Goal: Complete application form: Complete application form

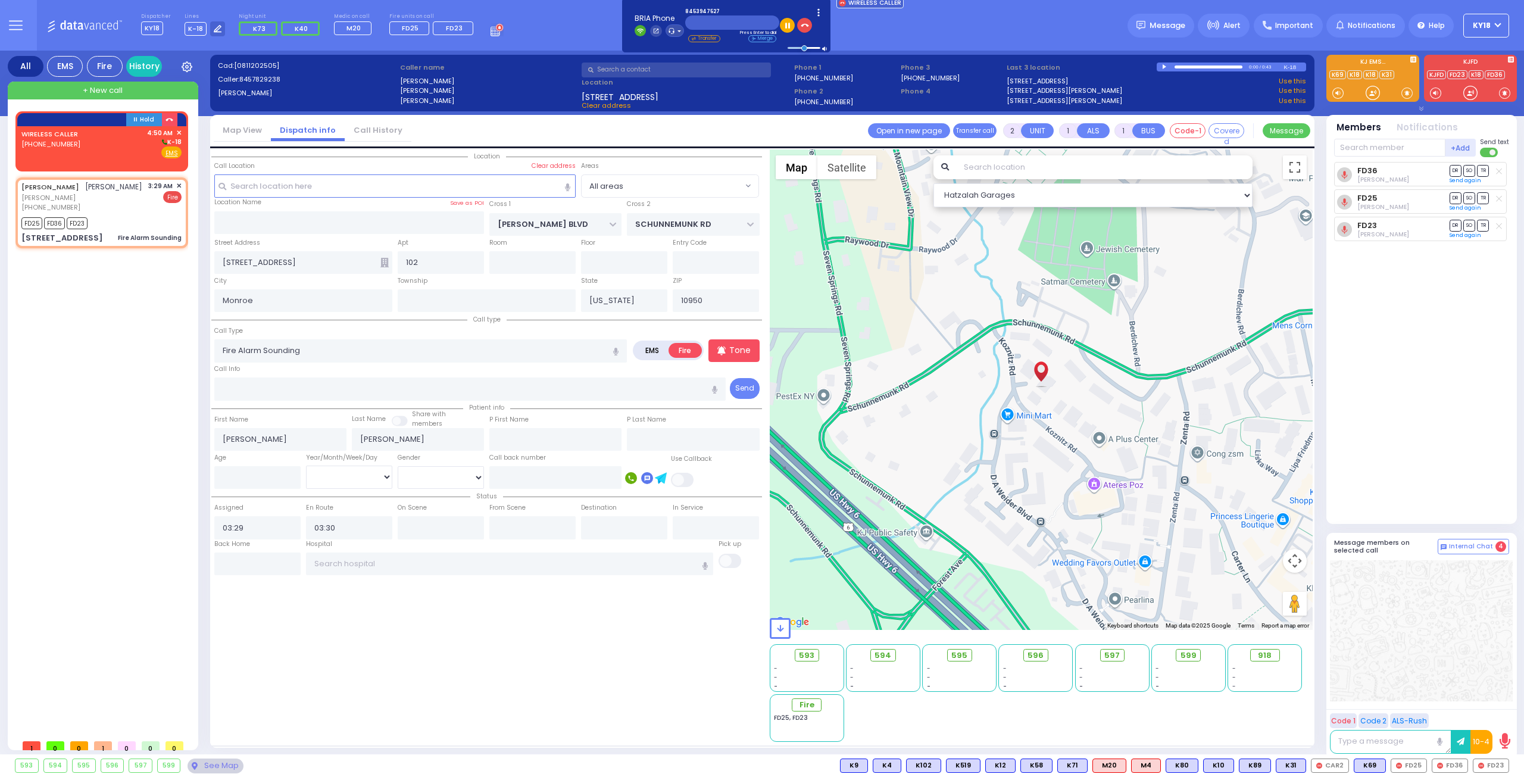
select select
click at [72, 148] on div "[PHONE_NUMBER]" at bounding box center [51, 144] width 61 height 10
select select
radio input "true"
select select
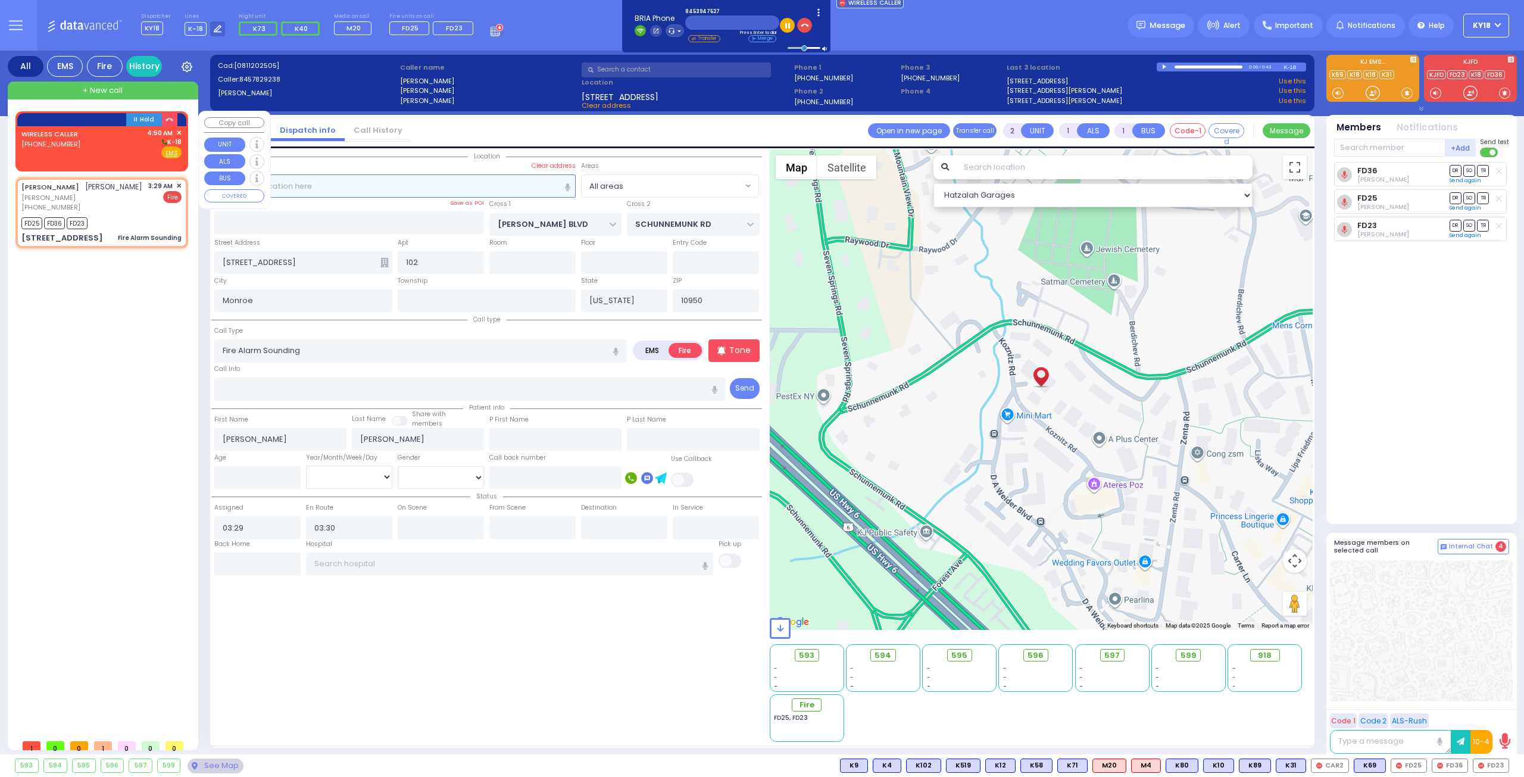
type input "04:50"
select select "Hatzalah Garages"
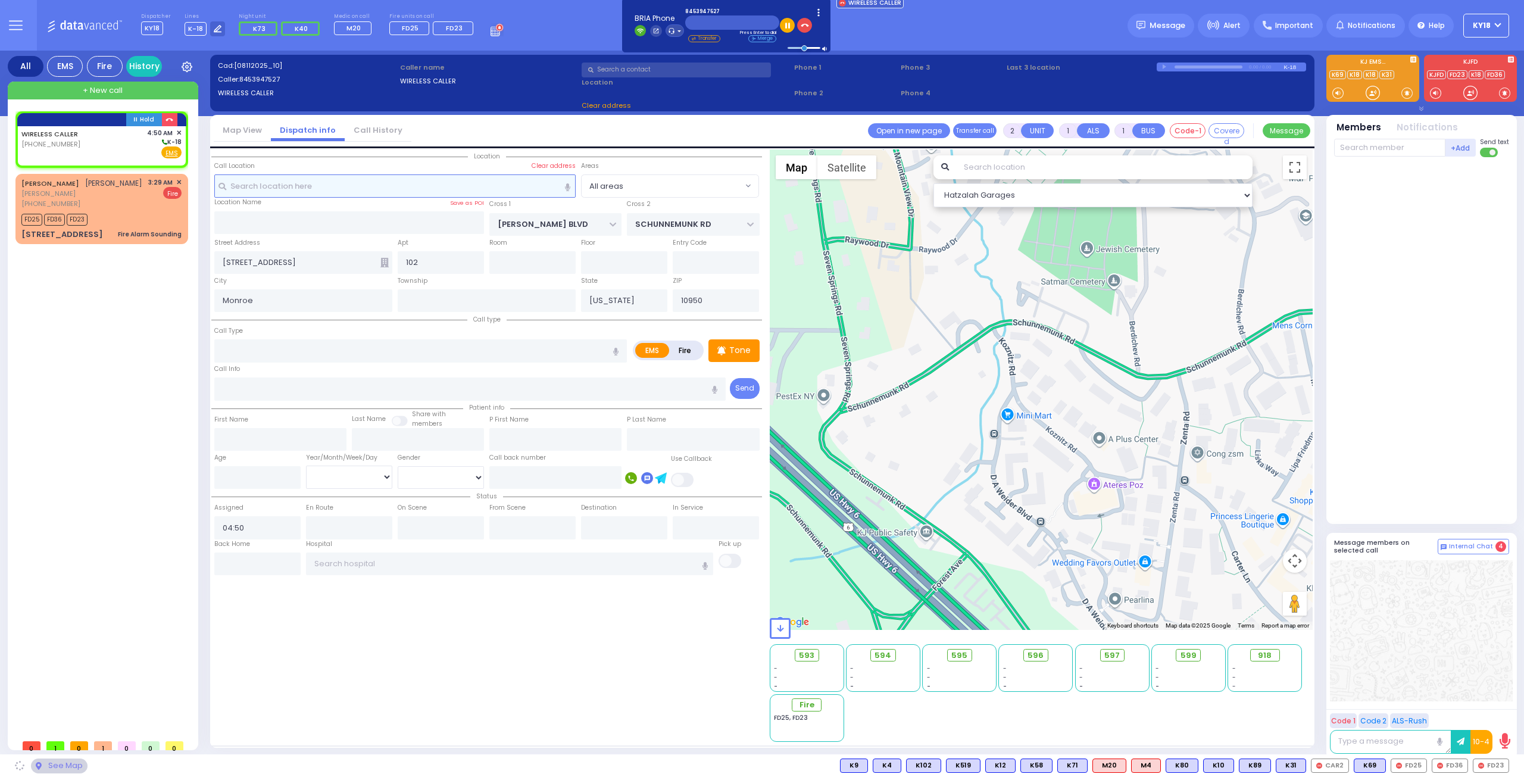
select select
radio input "true"
select select
select select "Hatzalah Garages"
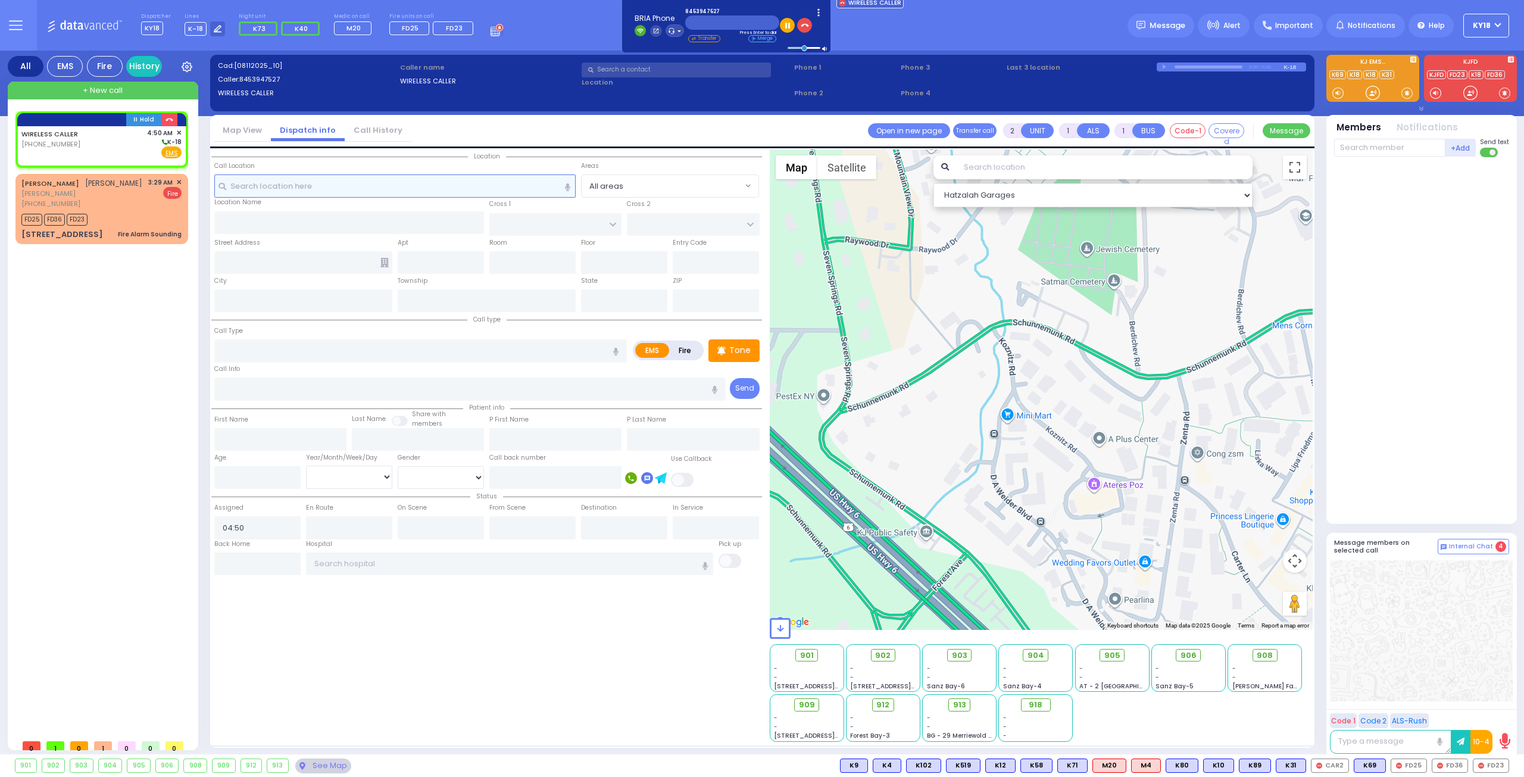
click at [305, 190] on input "text" at bounding box center [395, 185] width 362 height 23
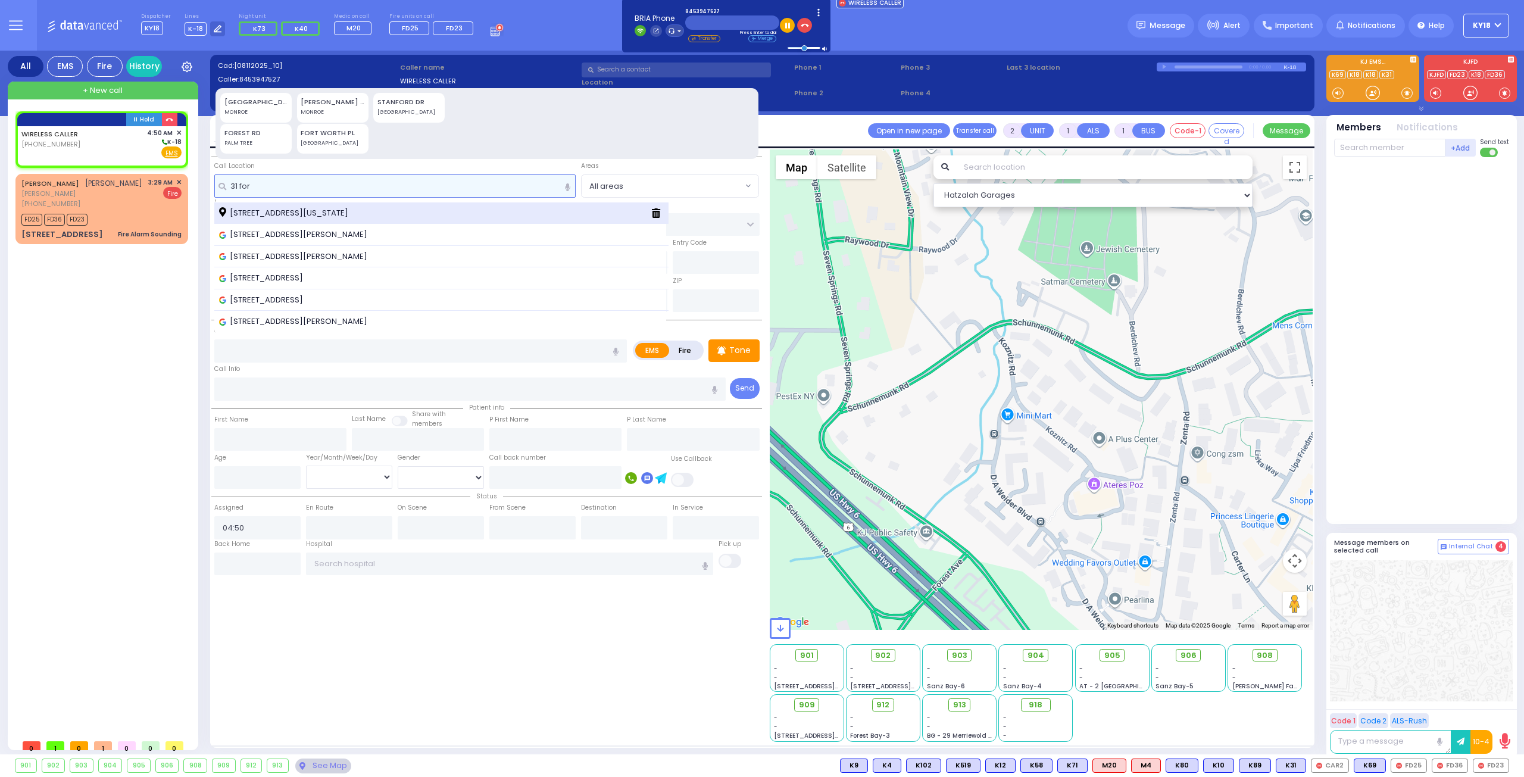
type input "31 for"
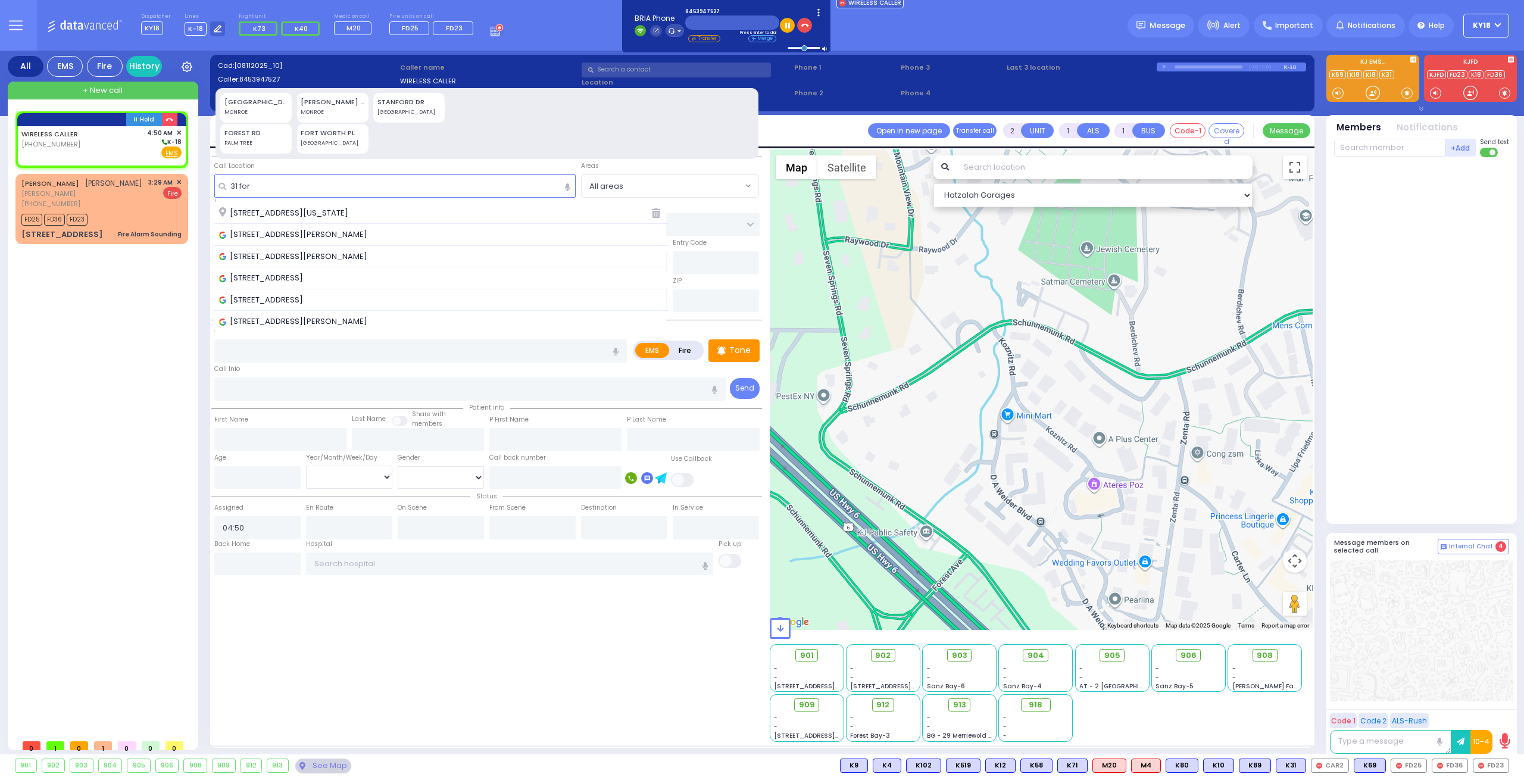
click at [254, 212] on span "[STREET_ADDRESS][US_STATE]" at bounding box center [285, 213] width 133 height 12
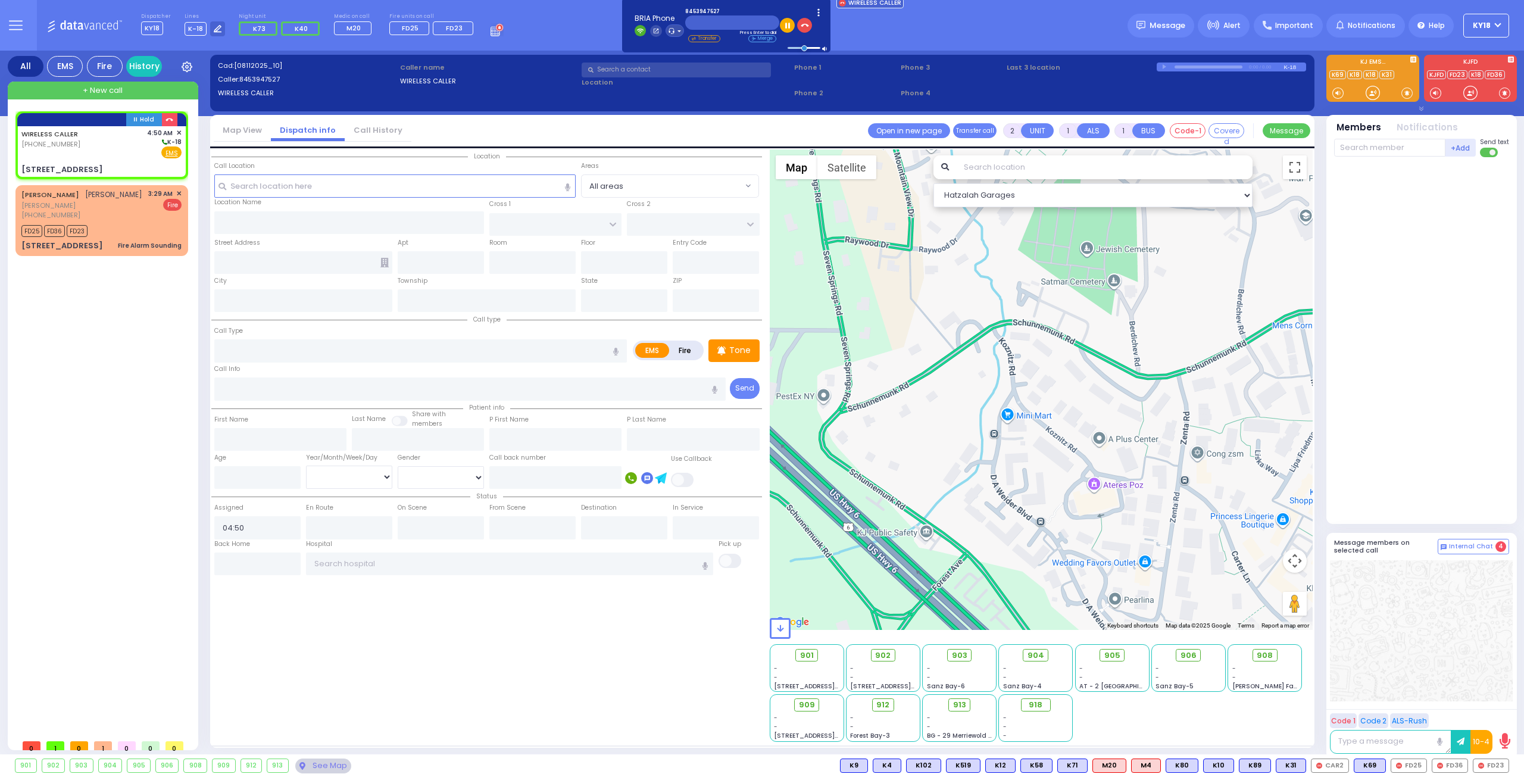
select select
radio input "true"
select select
select select "Hatzalah Garages"
type input "FOREST RD"
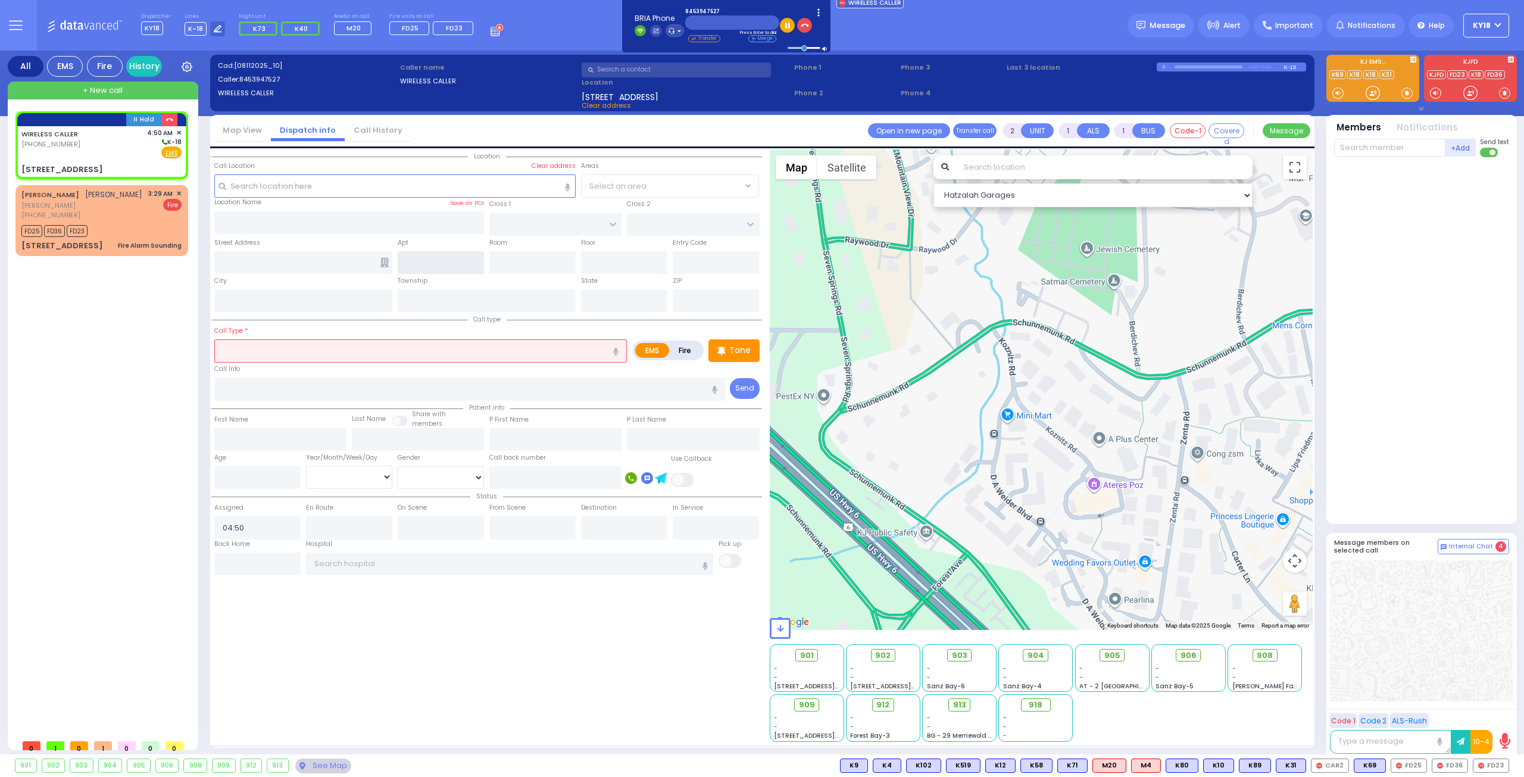
type input "LUBLIN WAY"
type input "[STREET_ADDRESS]"
type input "Monroe"
type input "[US_STATE]"
type input "10950"
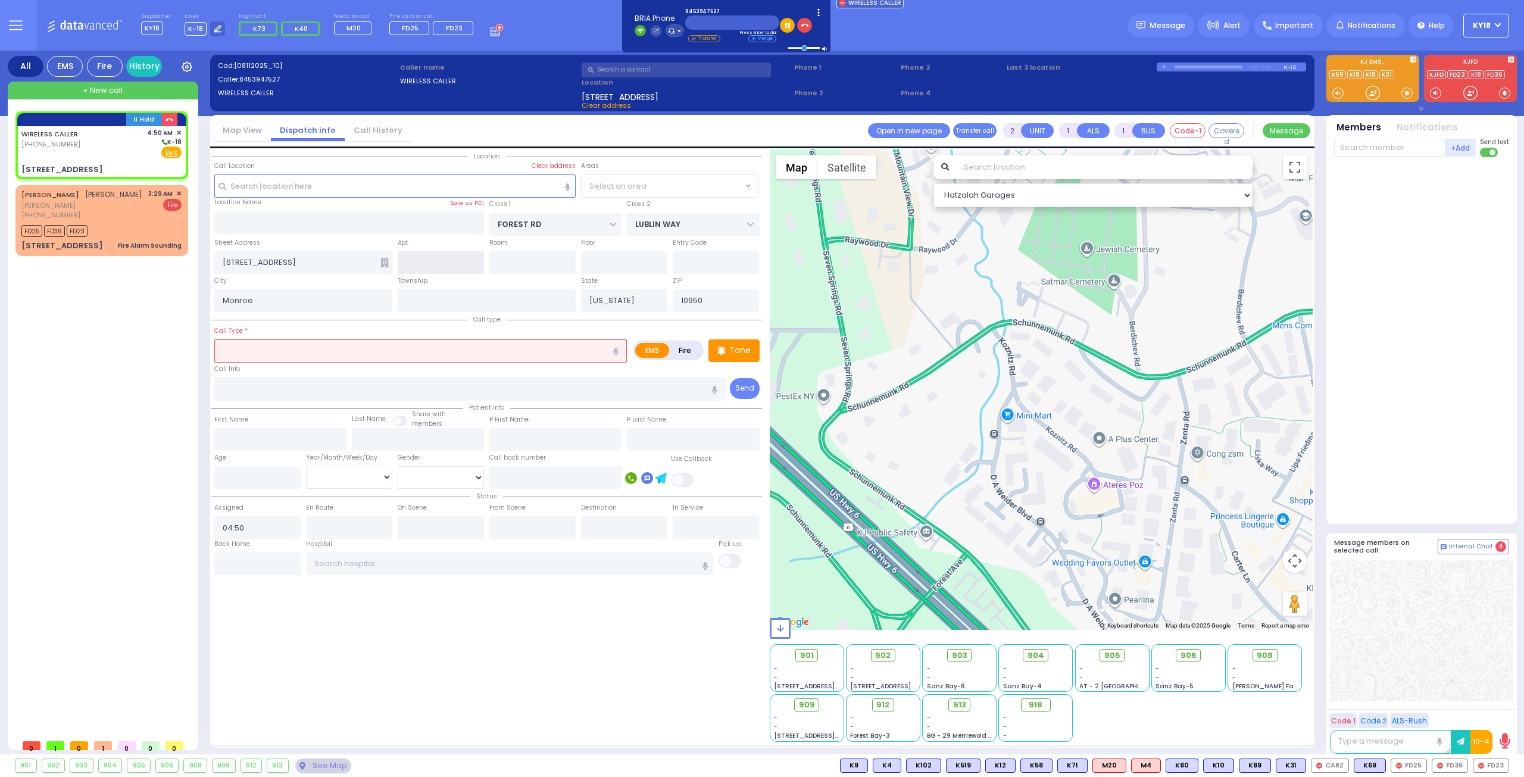
select select "MONROE"
click at [430, 266] on input "text" at bounding box center [441, 262] width 86 height 23
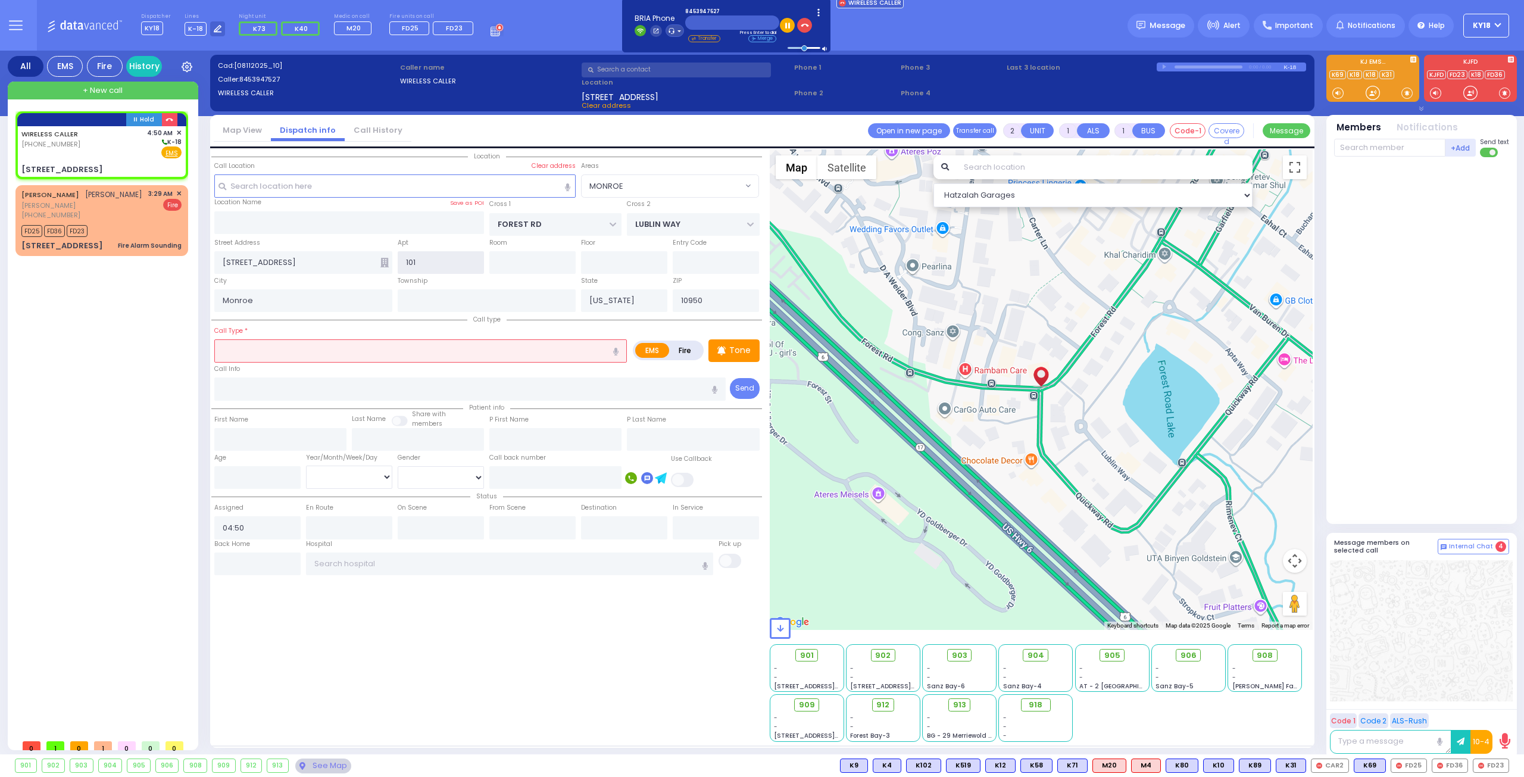
type input "101"
click at [305, 343] on input "text" at bounding box center [420, 350] width 412 height 23
type input "OB"
select select
radio input "true"
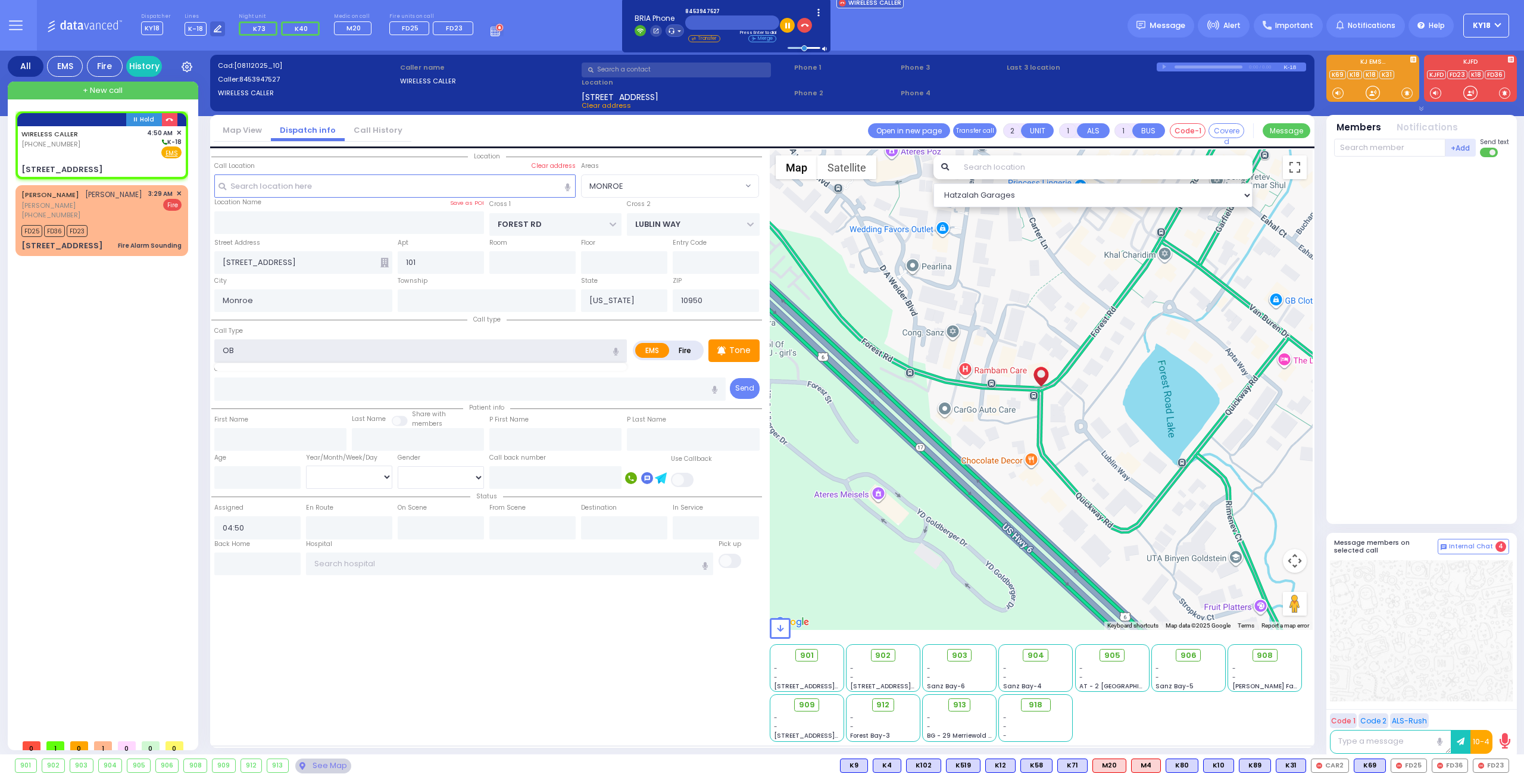
select select
select select "Hatzalah Garages"
select select "MONROE"
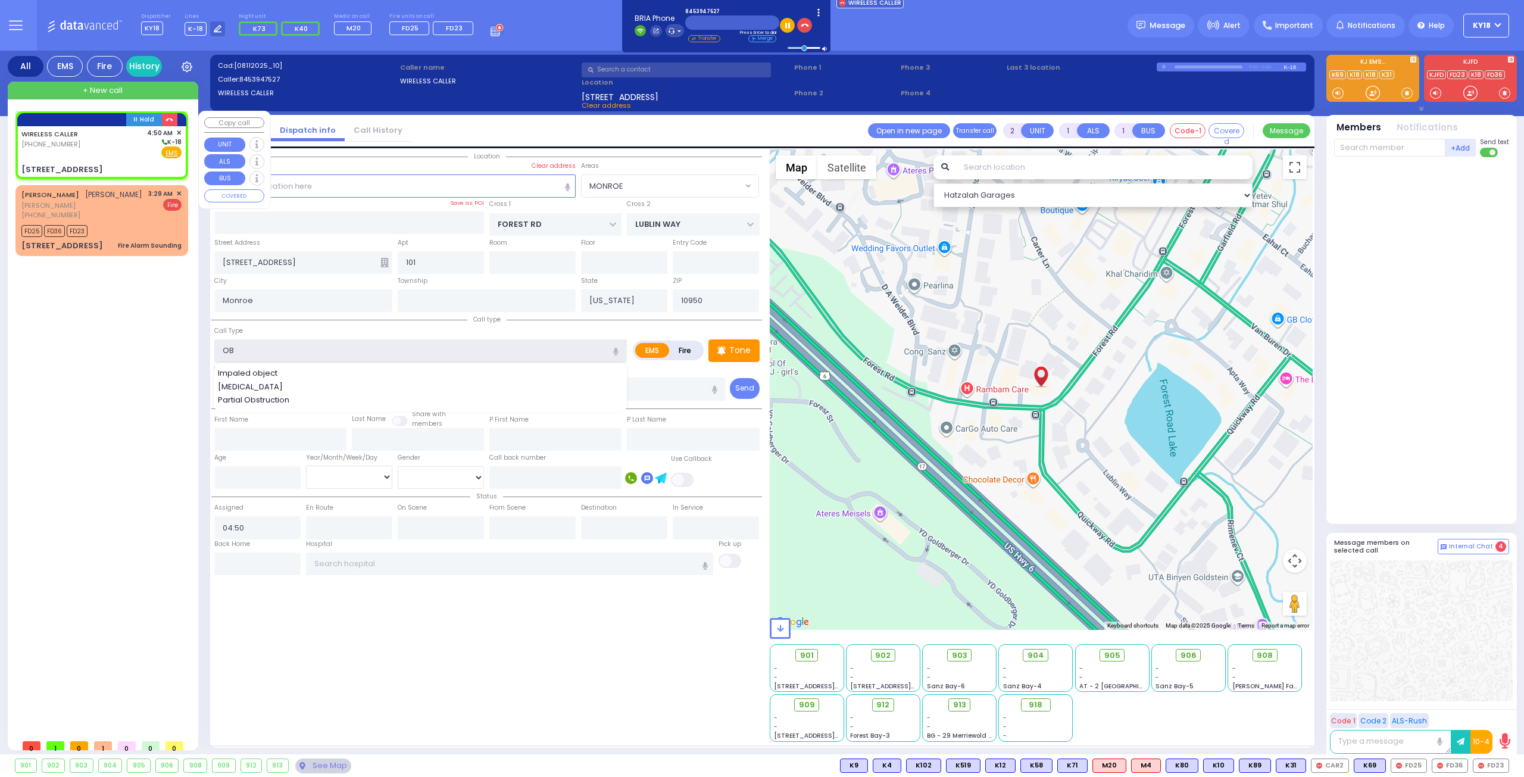
type input "OB"
click at [88, 151] on div "WIRELESS CALLER [PHONE_NUMBER] 4:50 AM ✕ K-18" at bounding box center [101, 143] width 160 height 31
select select
radio input "true"
select select
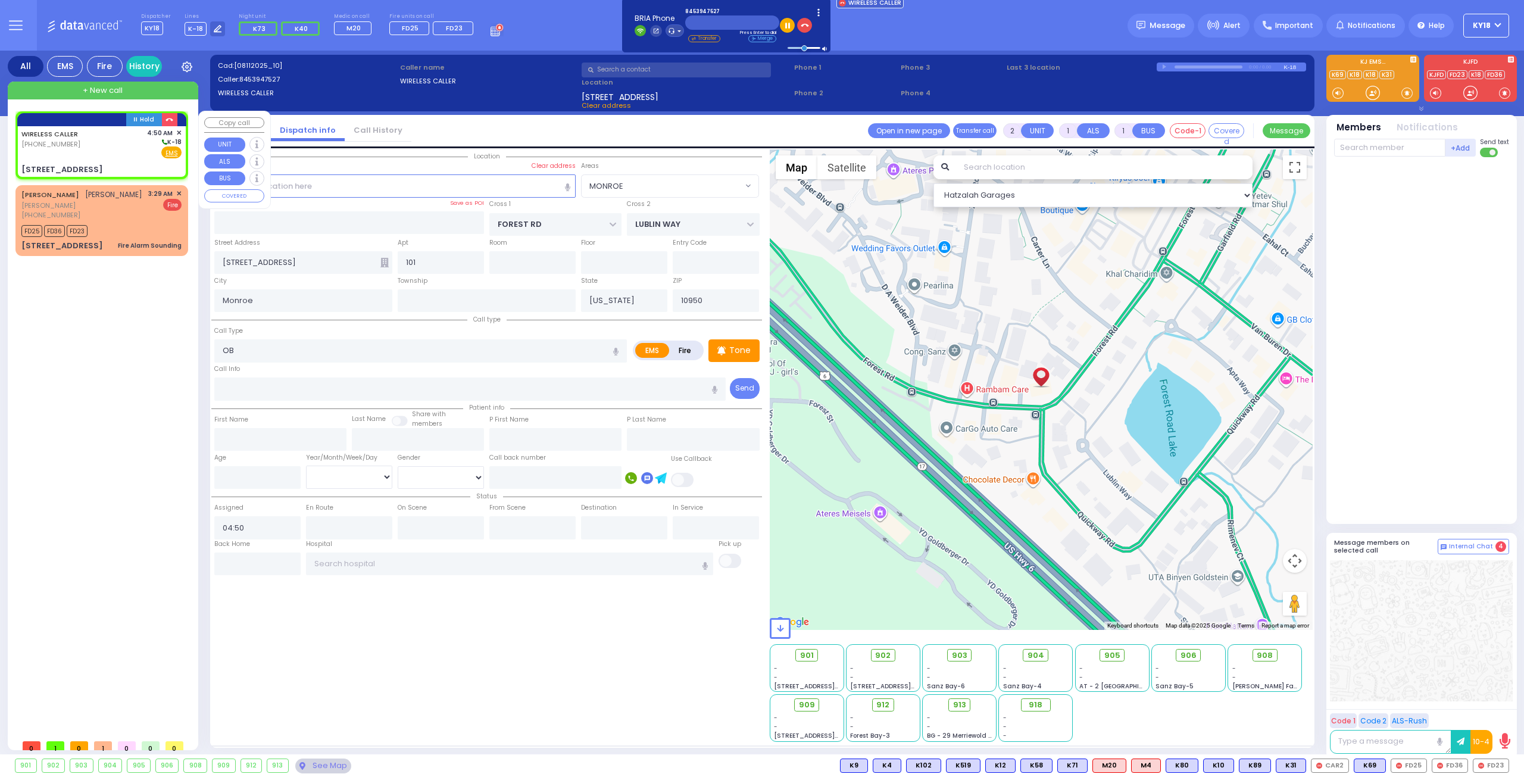
select select "Hatzalah Garages"
select select "MONROE"
select select
radio input "true"
select select
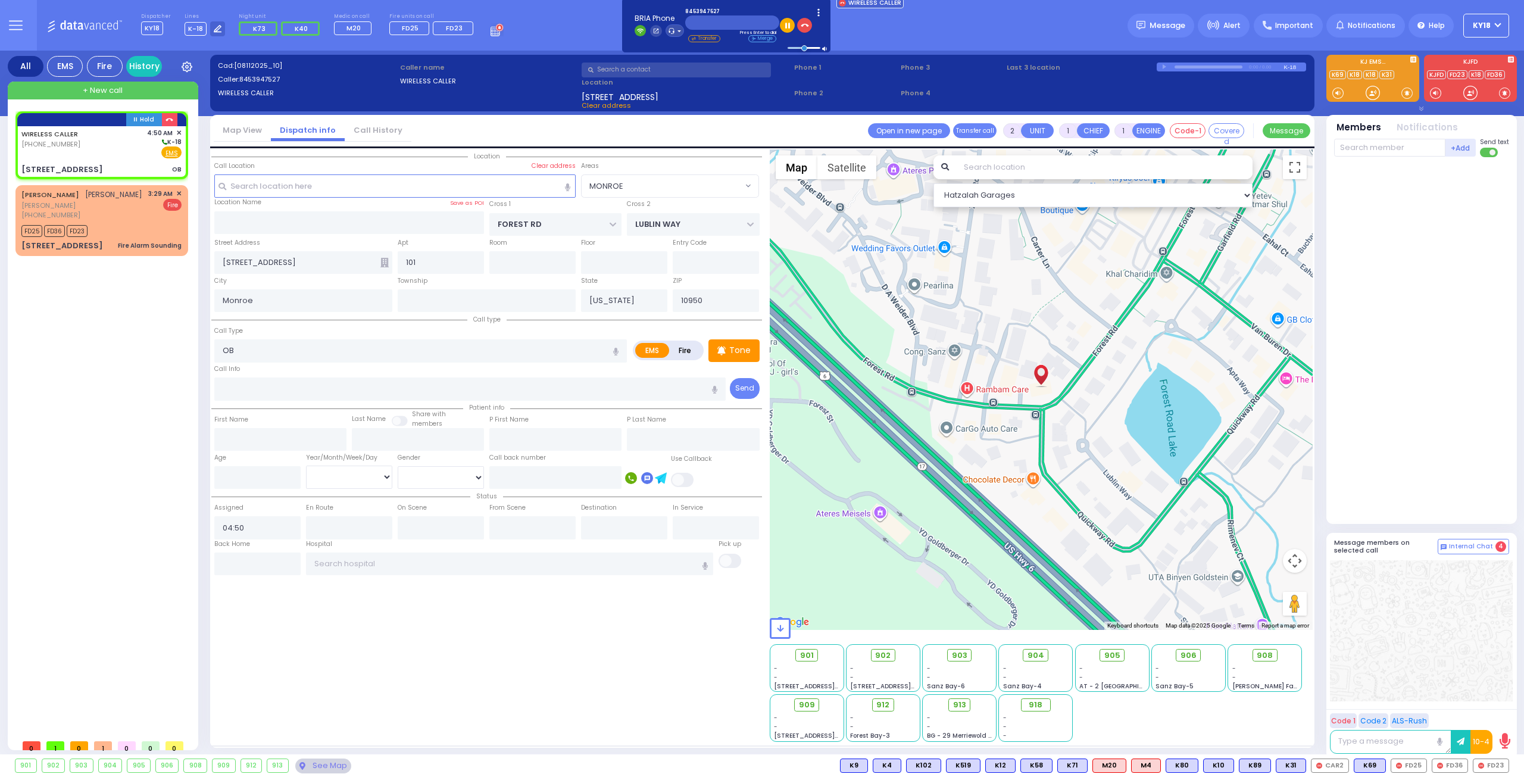
select select "MONROE"
select select "Hatzalah Garages"
click at [357, 557] on input "text" at bounding box center [510, 563] width 408 height 23
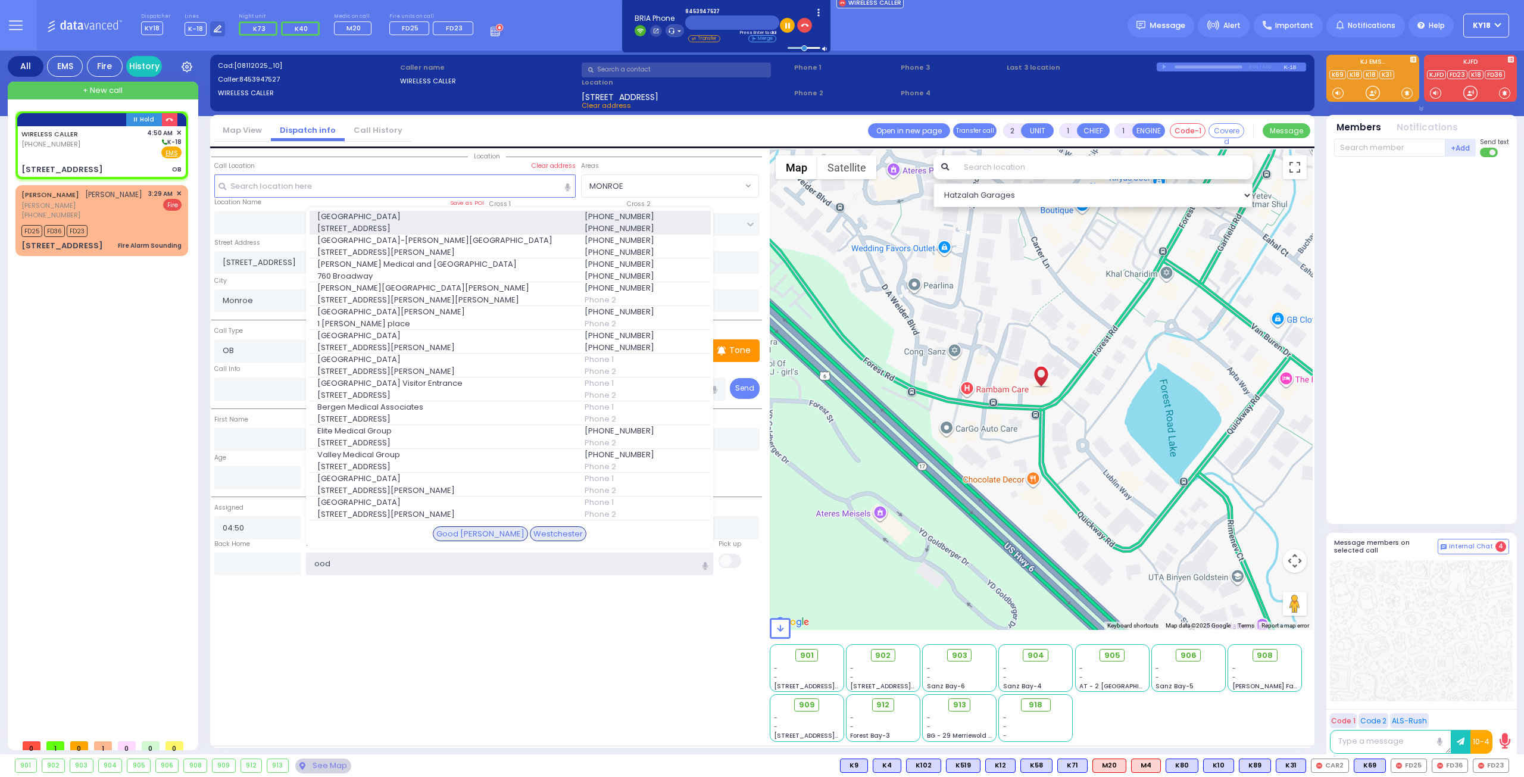
type input "ood"
click at [376, 214] on span "[GEOGRAPHIC_DATA]" at bounding box center [443, 217] width 253 height 12
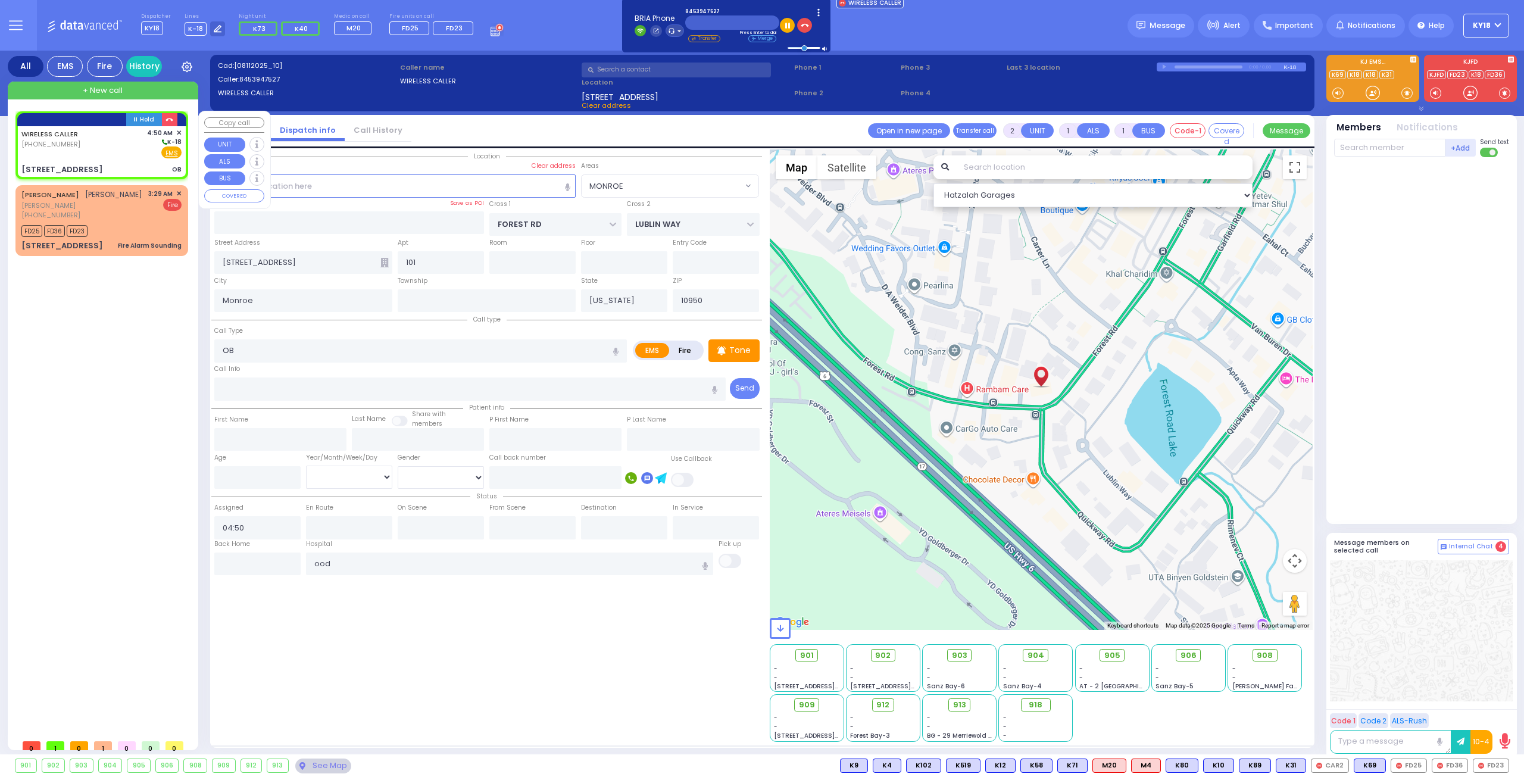
select select
radio input "true"
select select
type input "[GEOGRAPHIC_DATA]"
select select "Hatzalah Garages"
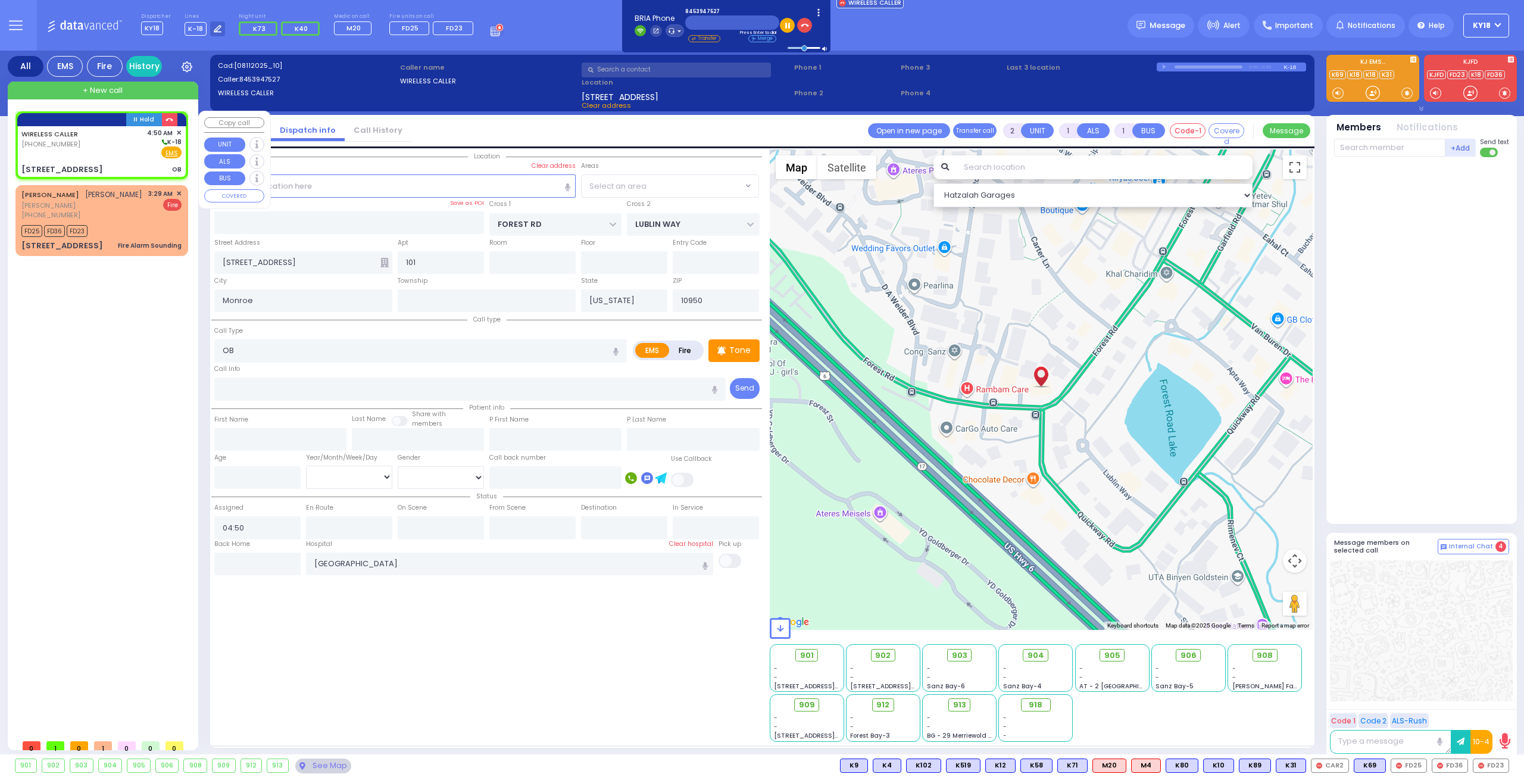
select select "MONROE"
click at [90, 154] on div "WIRELESS CALLER [PHONE_NUMBER] 4:50 AM ✕ K-18" at bounding box center [101, 143] width 160 height 31
select select
radio input "true"
select select
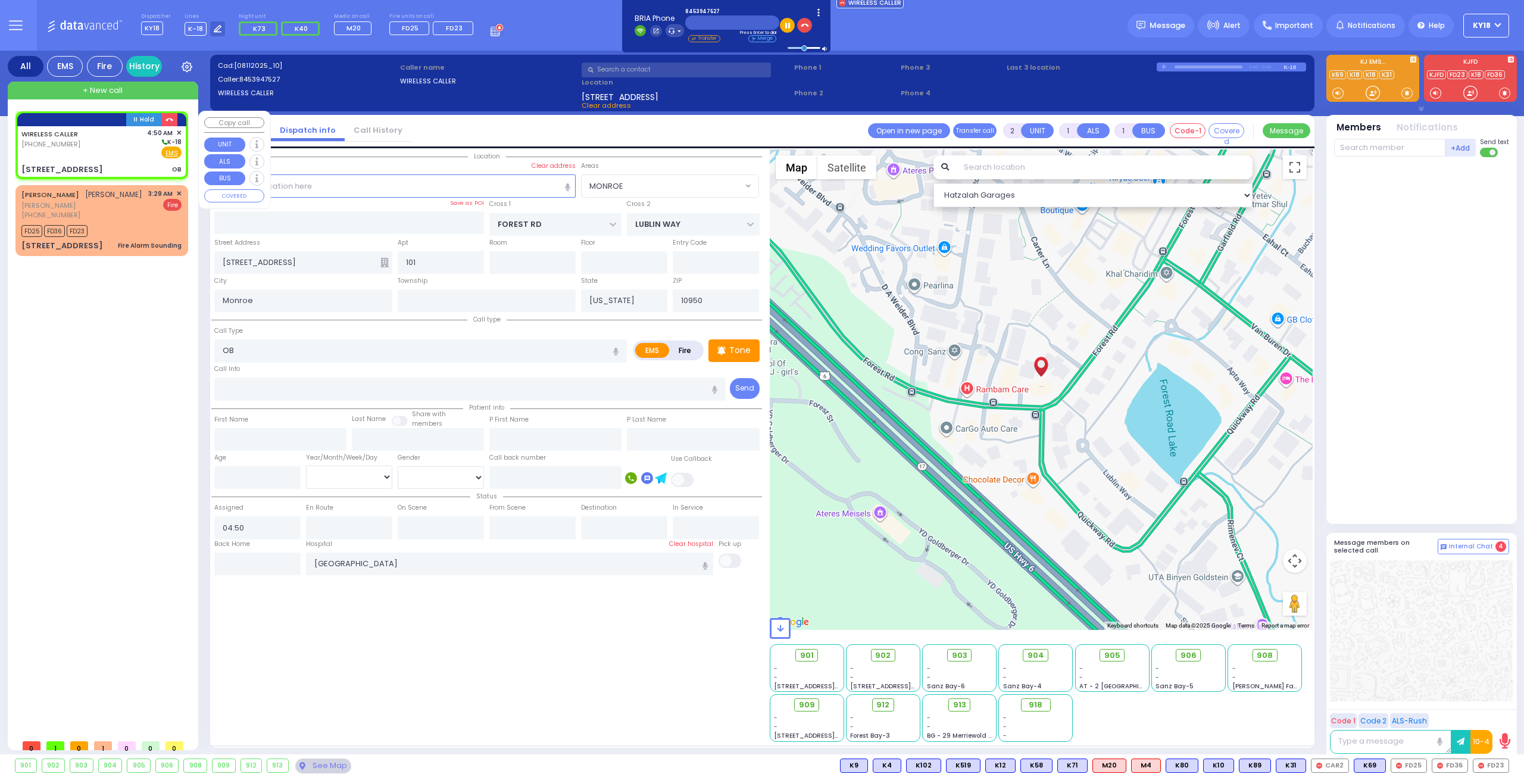
select select "Hatzalah Garages"
select select "MONROE"
click at [382, 259] on icon at bounding box center [384, 263] width 8 height 10
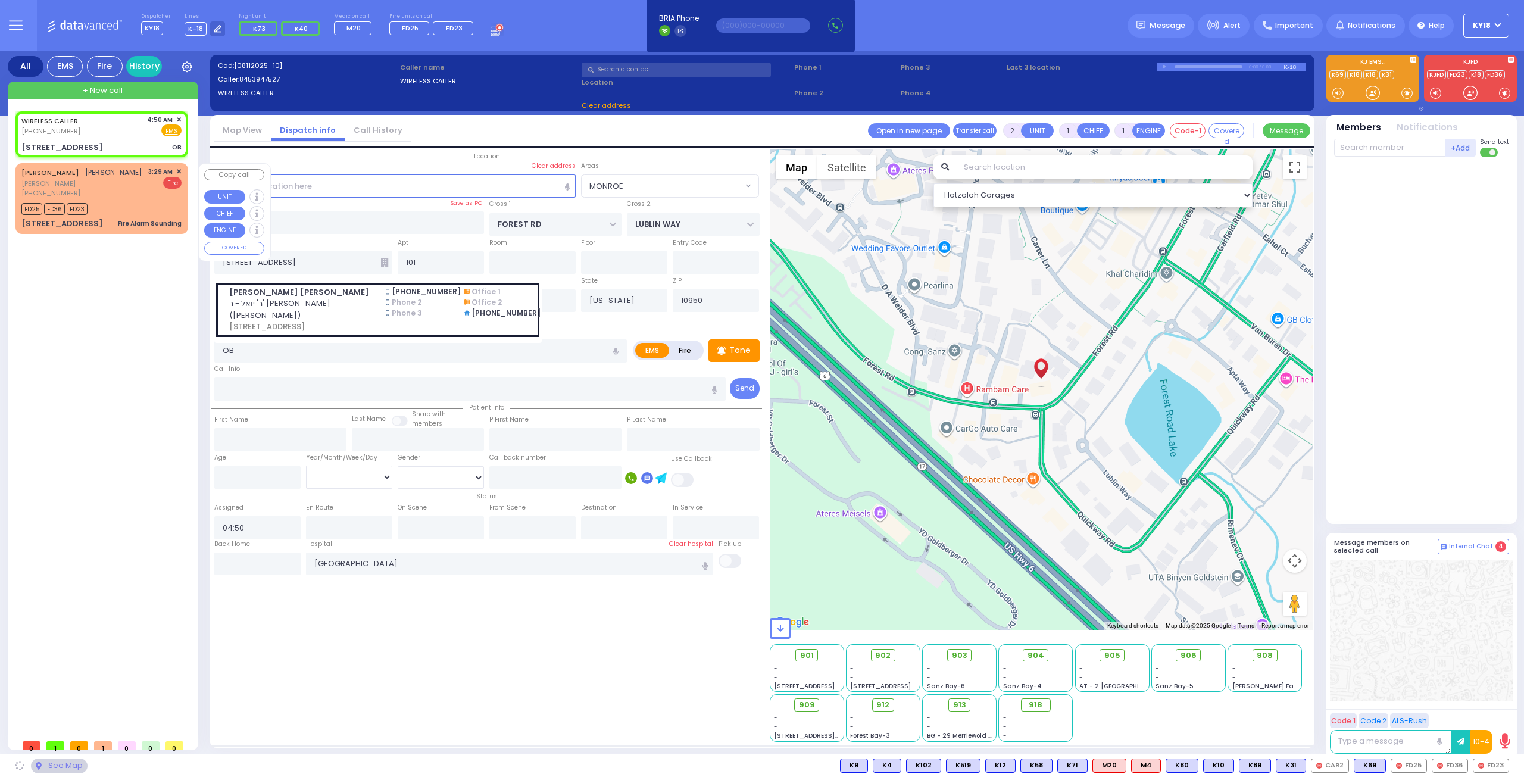
select select
radio input "true"
select select
select select "Hatzalah Garages"
select select "MONROE"
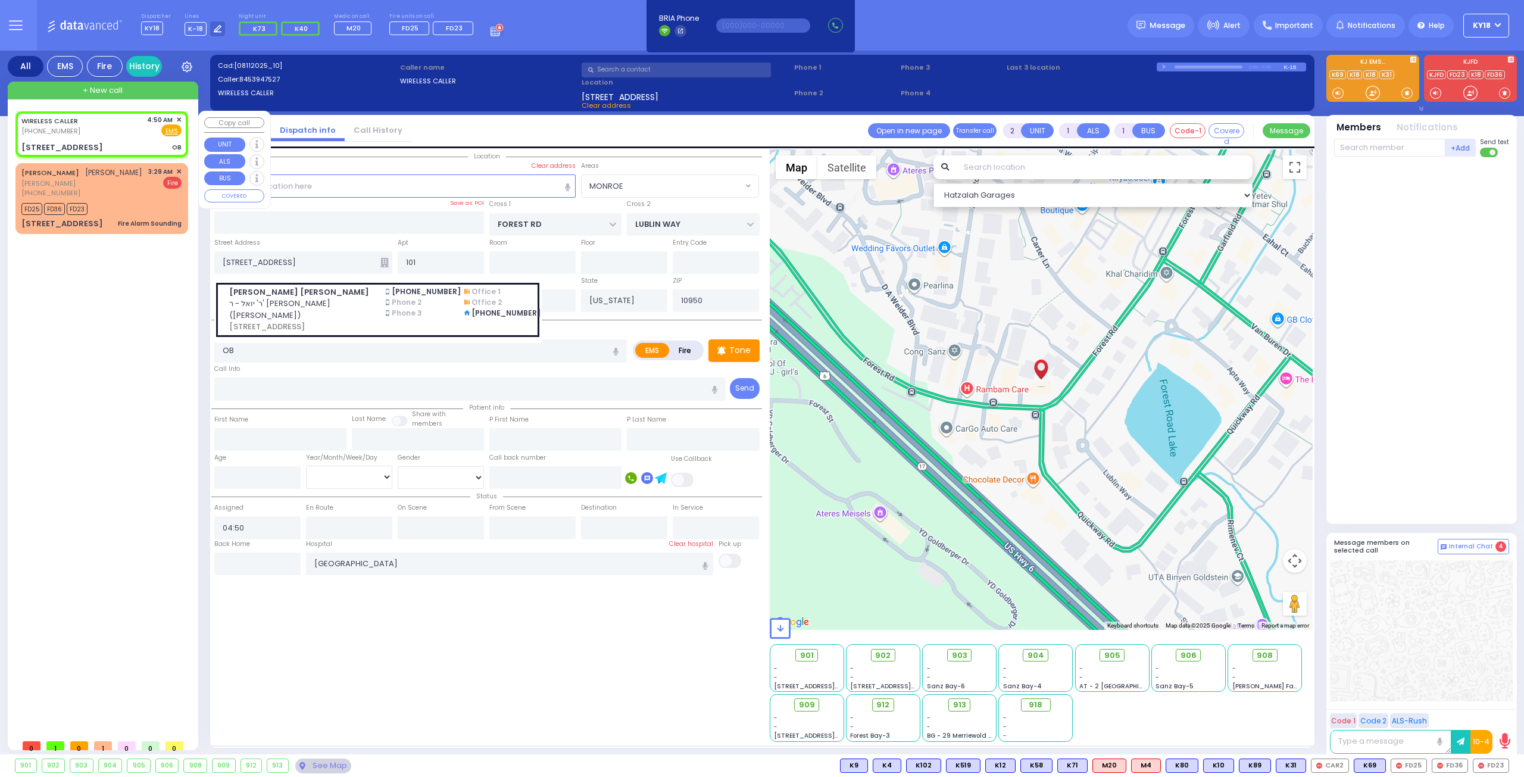
click at [137, 130] on div "WIRELESS CALLER [PHONE_NUMBER] 4:50 AM ✕ Fire EMS" at bounding box center [101, 126] width 160 height 22
select select
radio input "true"
select select
select select "Hatzalah Garages"
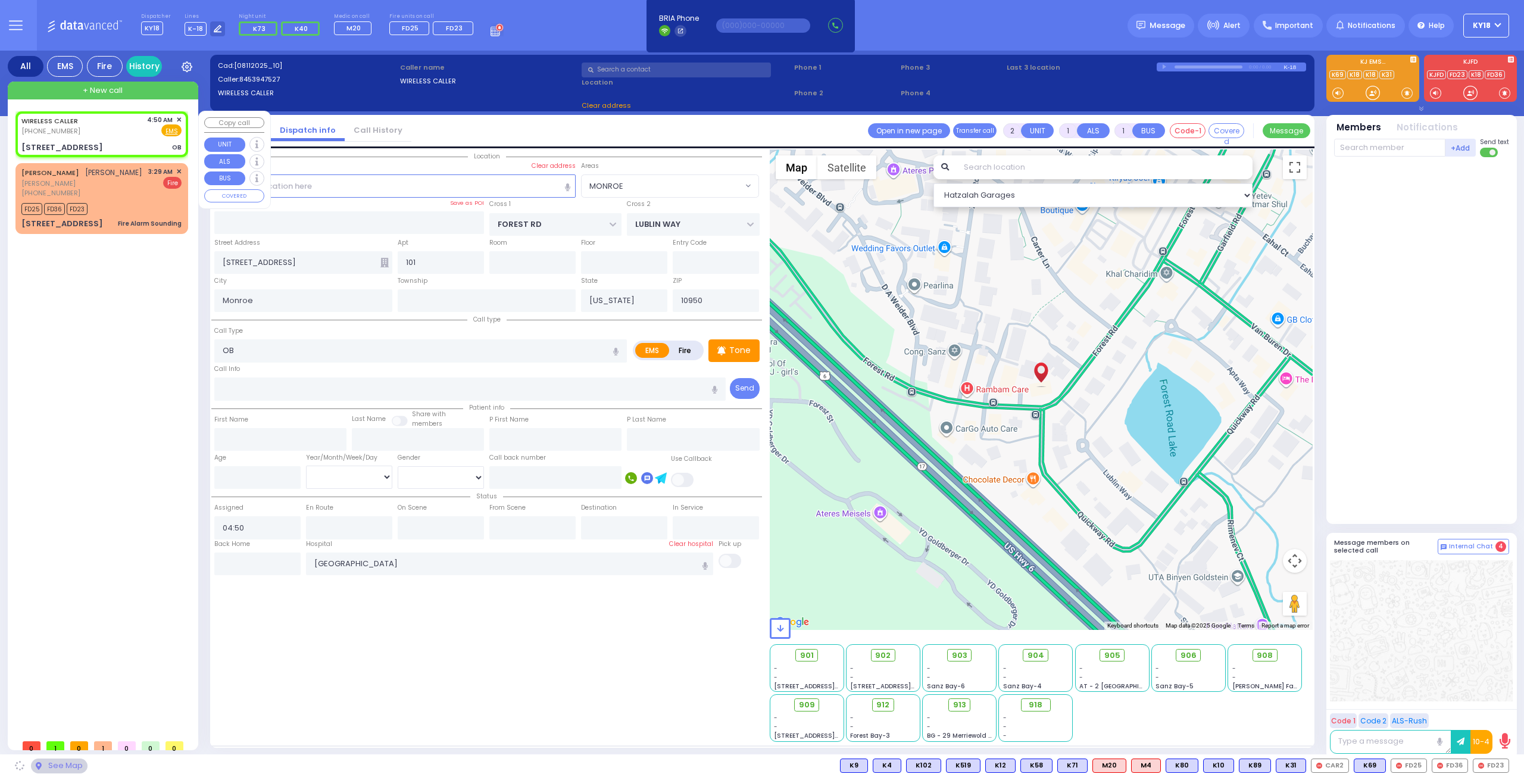
select select "MONROE"
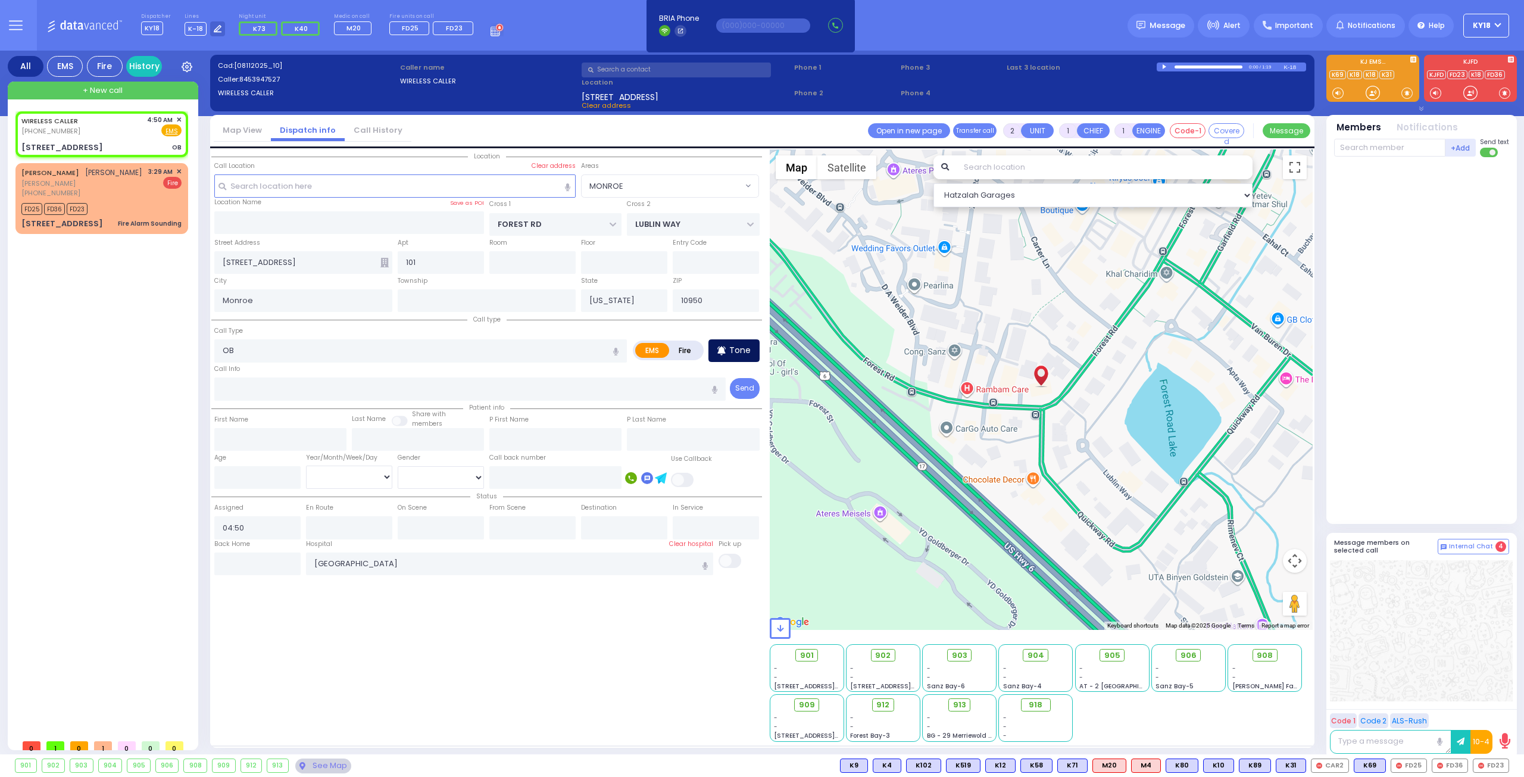
click at [739, 354] on p "Tone" at bounding box center [739, 350] width 21 height 12
click at [1495, 768] on span "M16" at bounding box center [1493, 765] width 30 height 13
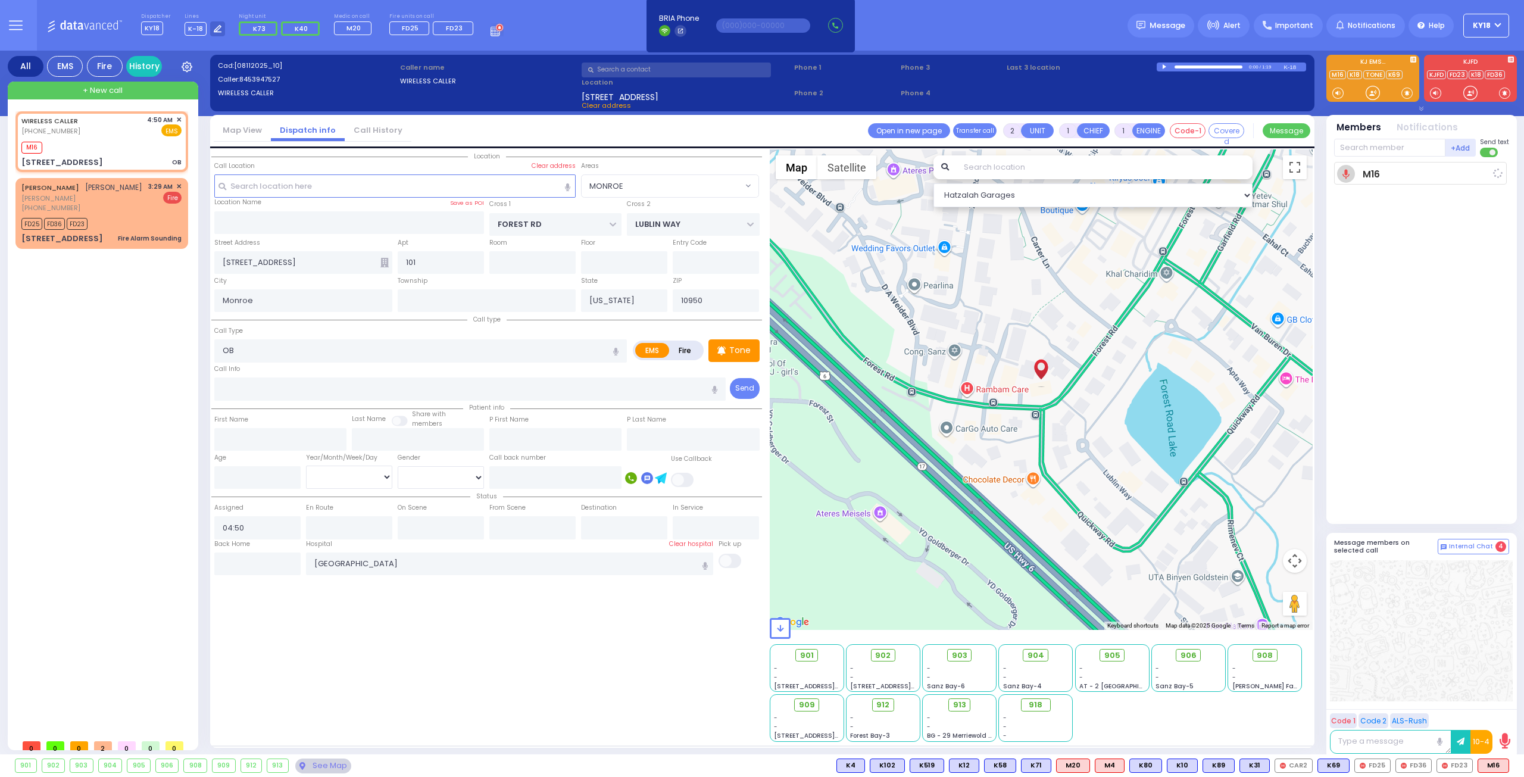
select select
radio input "true"
select select
type input "04:52"
select select "Hatzalah Garages"
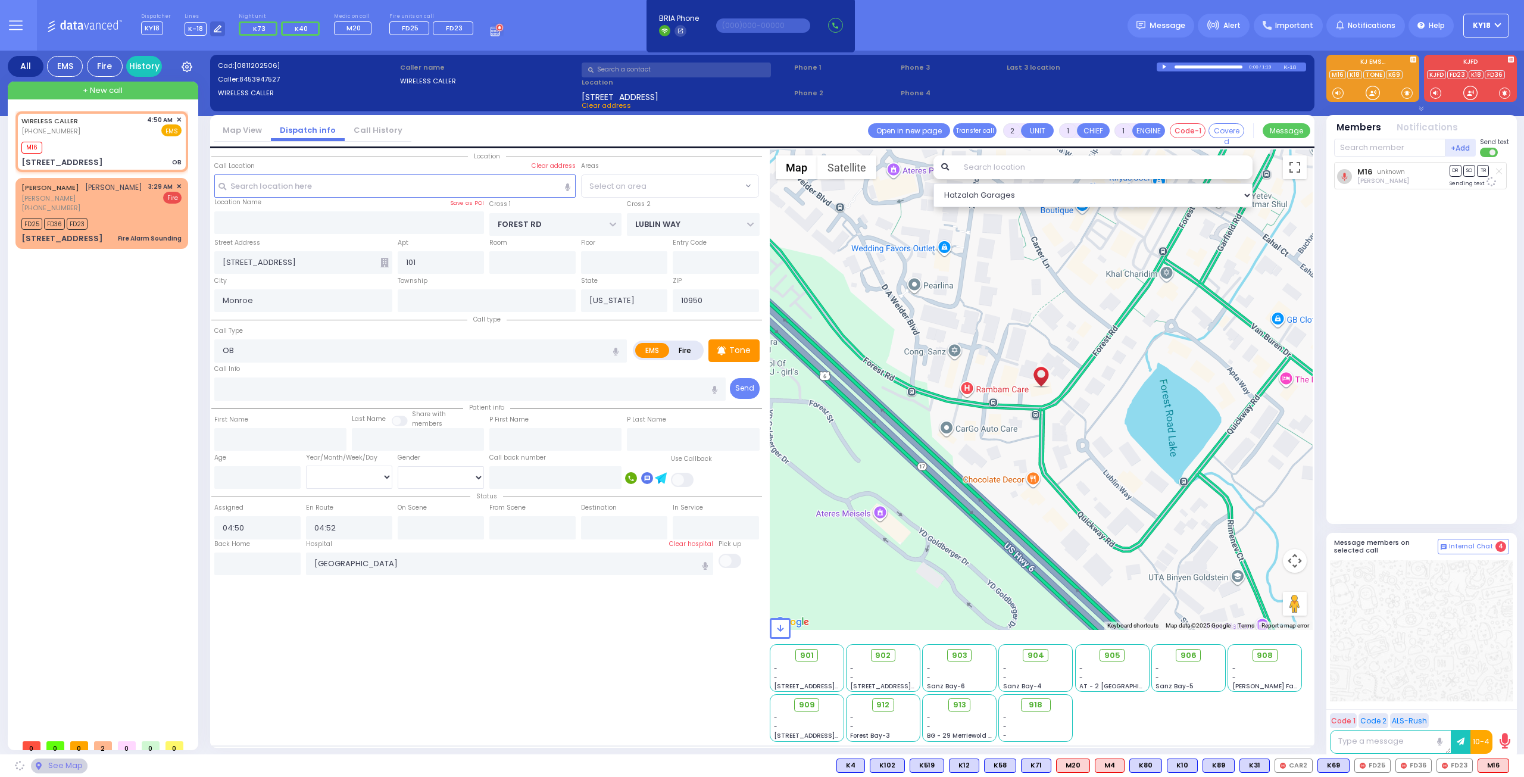
select select "MONROE"
click at [1038, 704] on span "918" at bounding box center [1040, 705] width 14 height 12
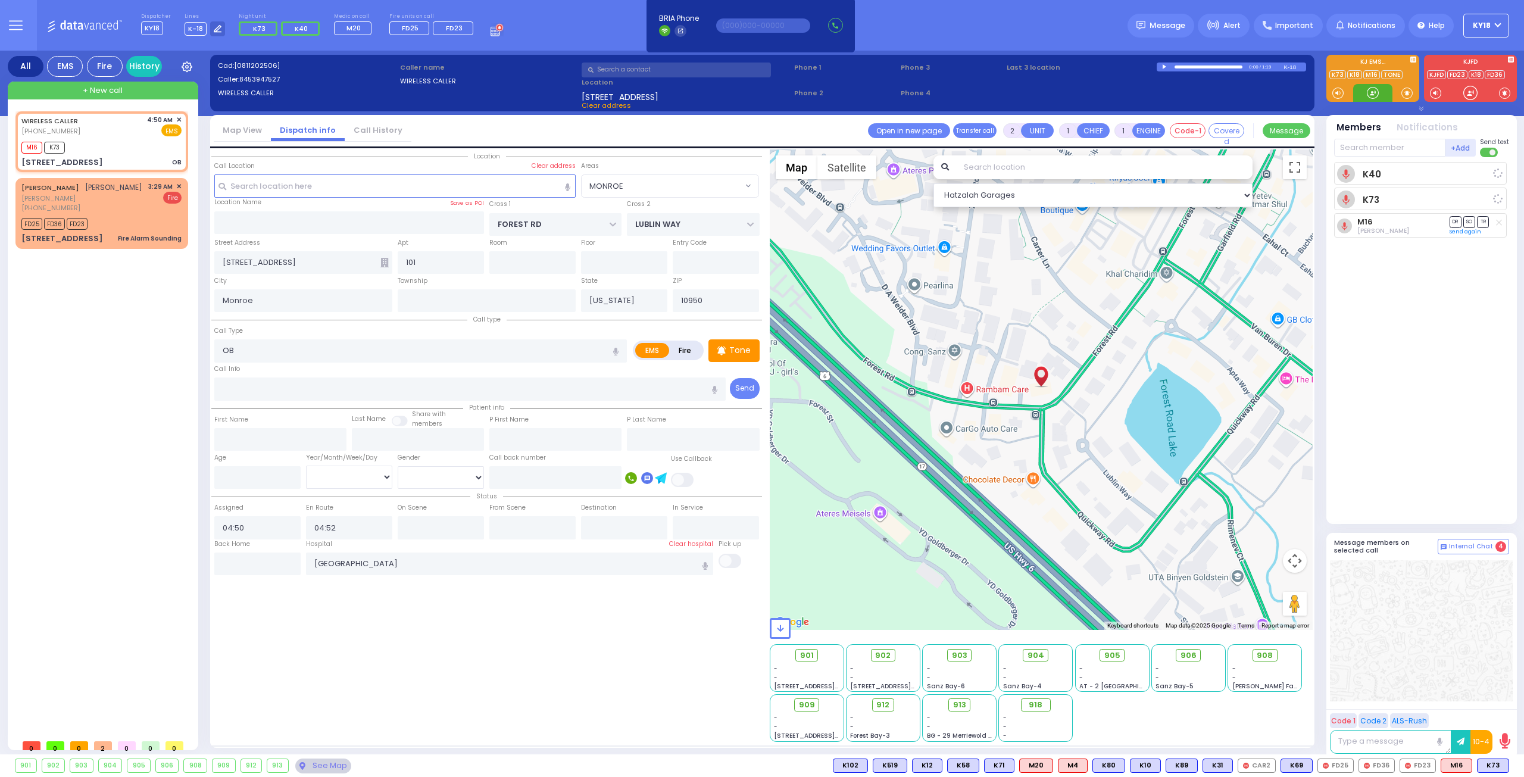
select select
radio input "true"
select select
select select "Hatzalah Garages"
radio input "true"
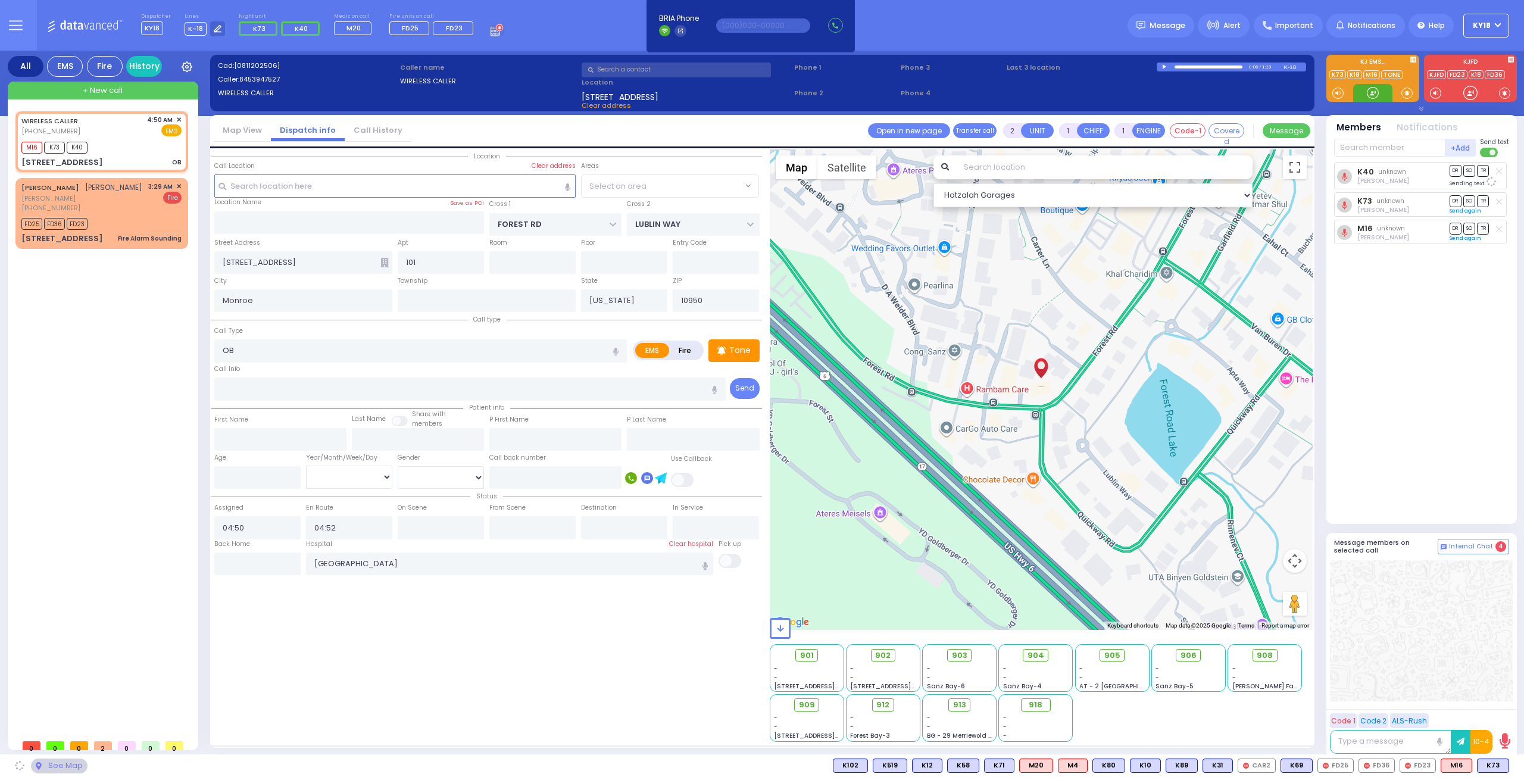
select select
select select "Hatzalah Garages"
select select "MONROE"
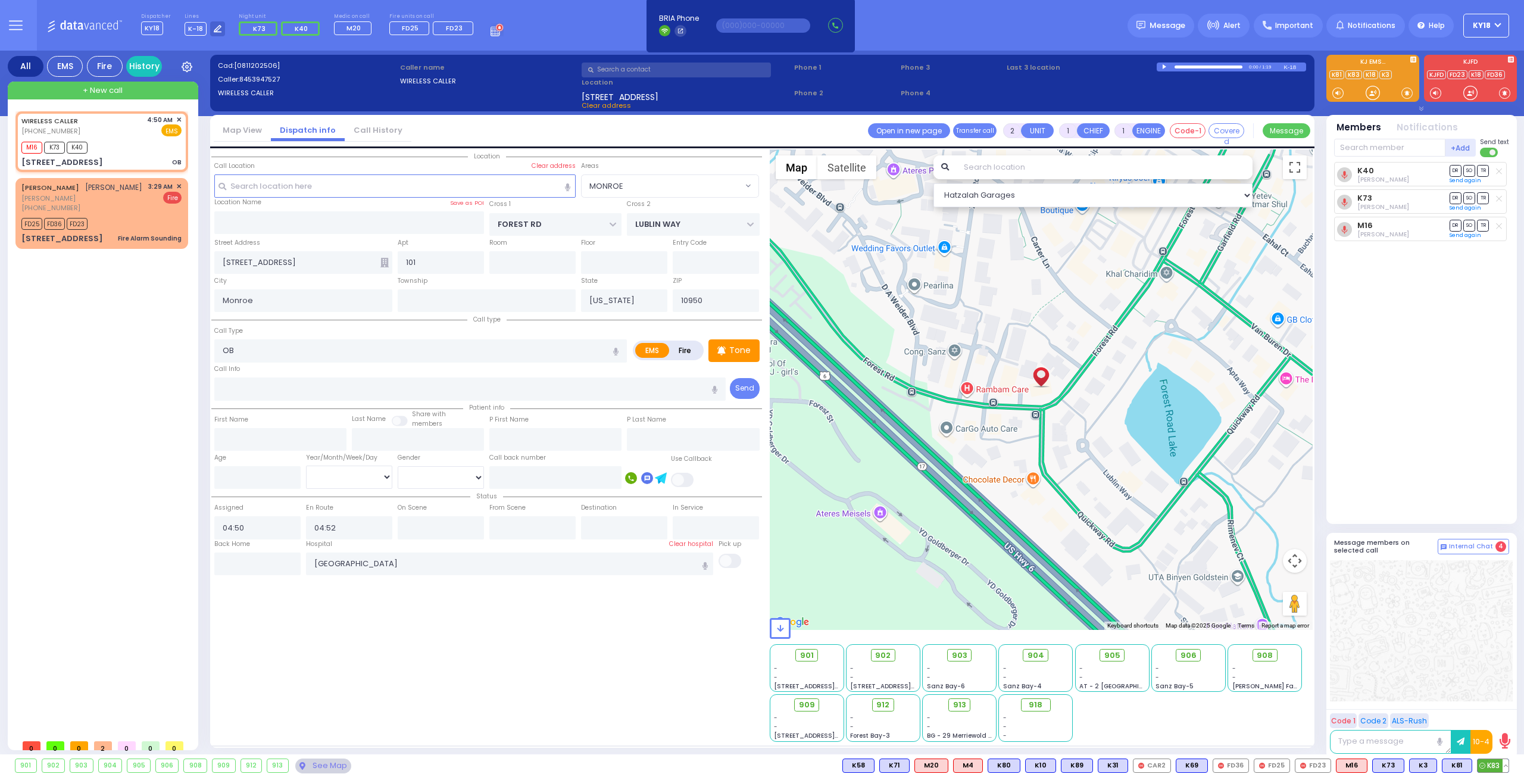
click at [1486, 765] on span "K83" at bounding box center [1492, 765] width 31 height 13
select select
radio input "true"
select select
select select "MONROE"
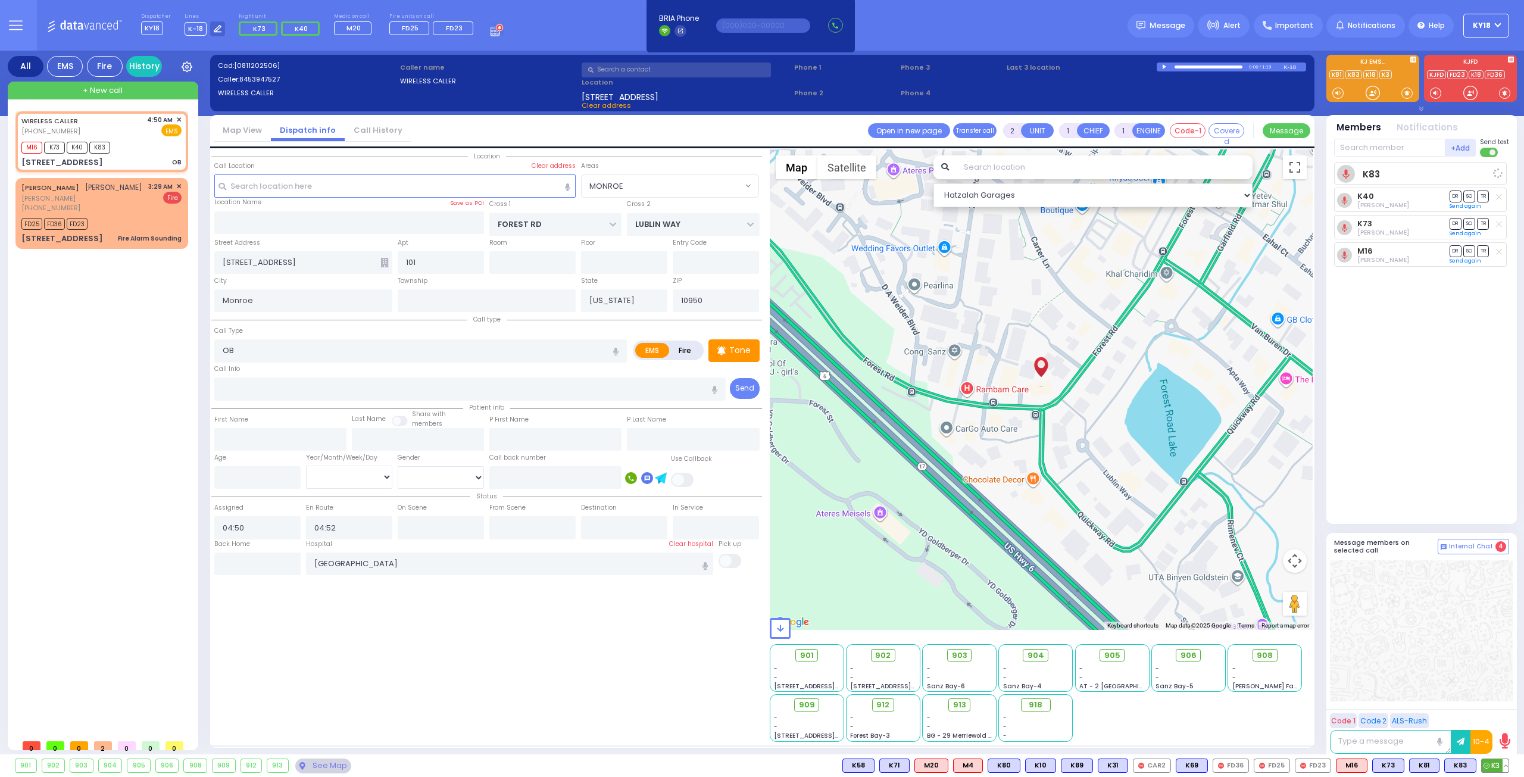
select select "Hatzalah Garages"
click at [1492, 765] on span "K3" at bounding box center [1495, 765] width 27 height 13
select select
radio input "true"
select select
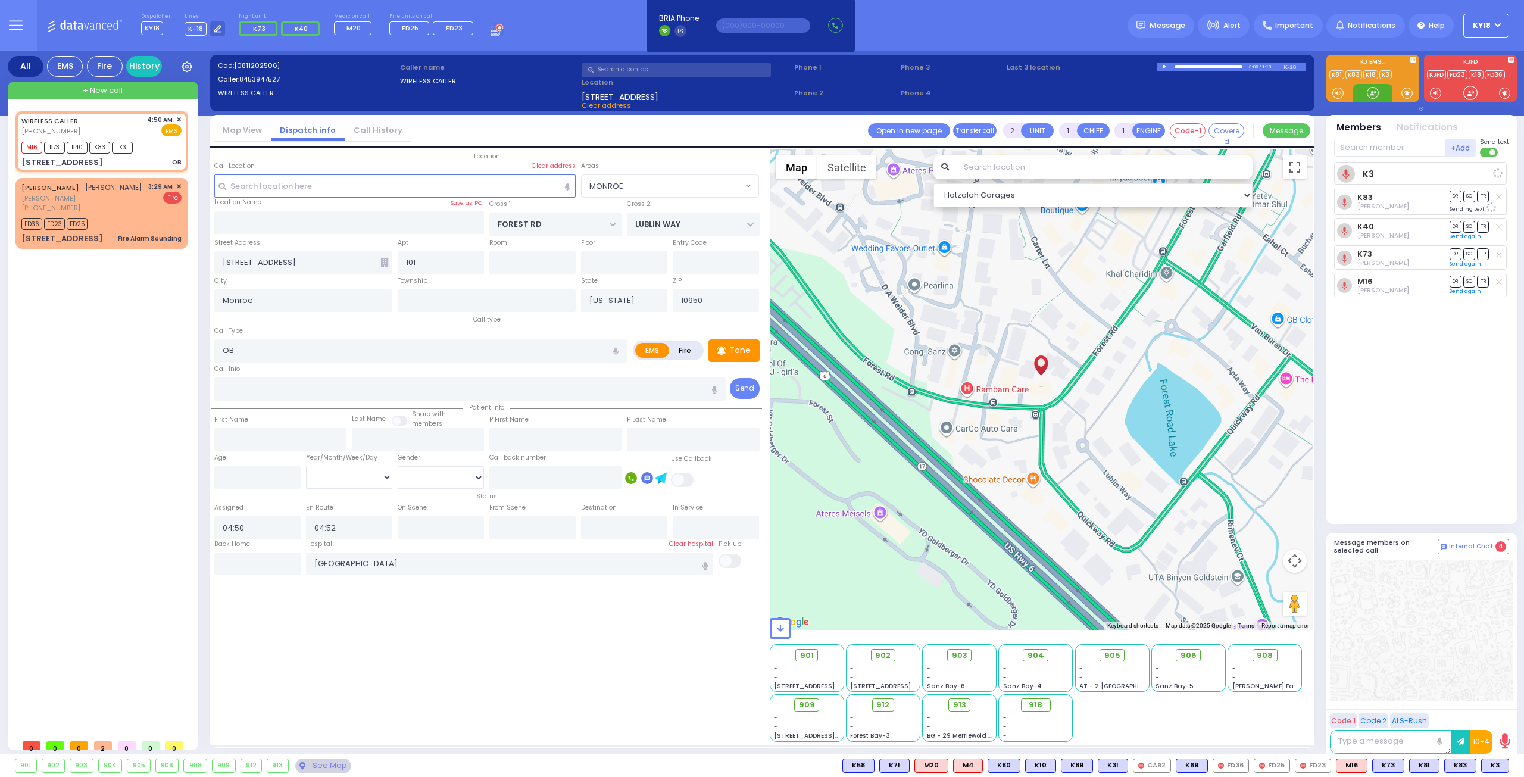
select select "Hatzalah Garages"
select select "MONROE"
click at [131, 204] on span "[PERSON_NAME]" at bounding box center [81, 198] width 121 height 10
select select
type input "Fire Alarm Sounding"
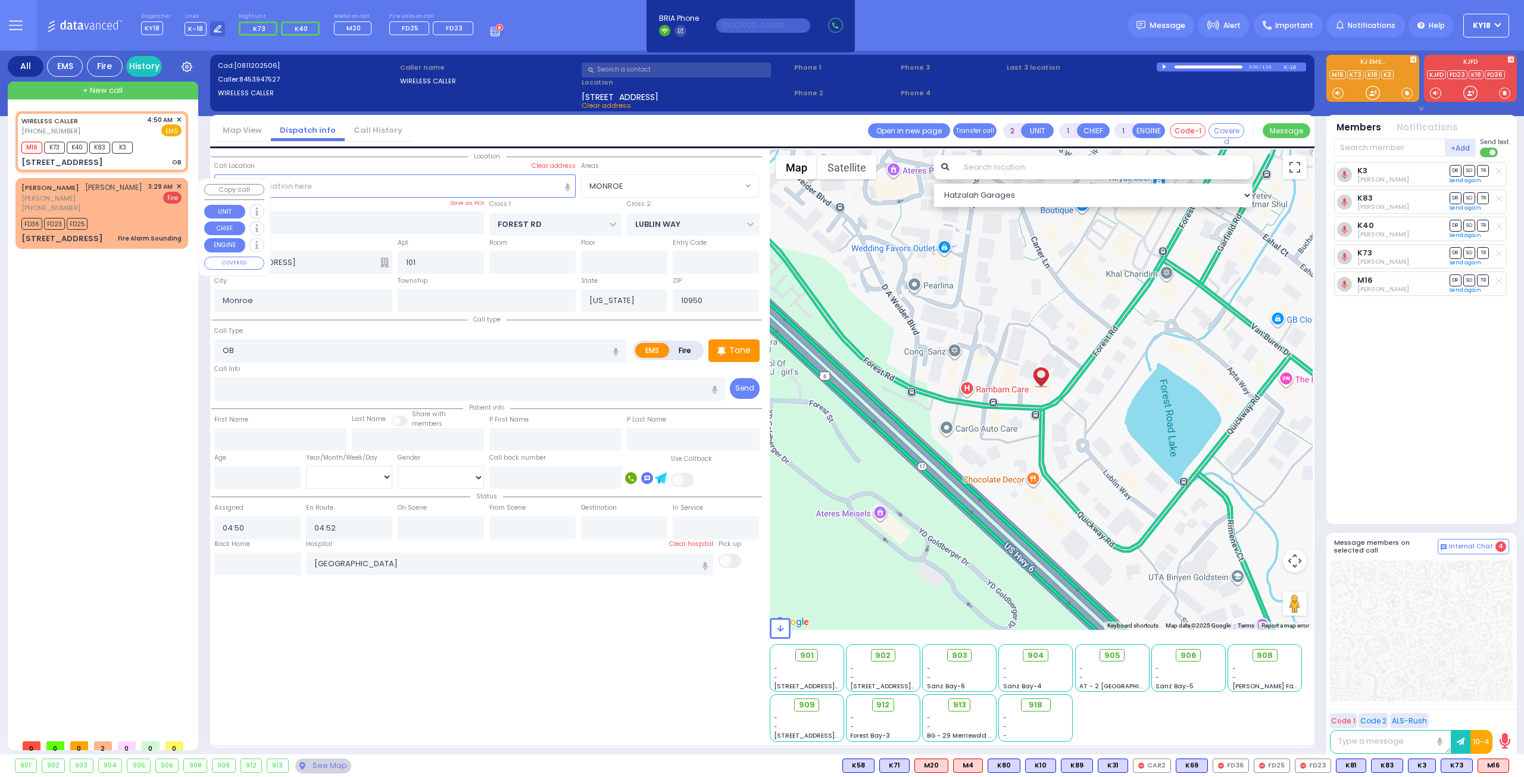
radio input "false"
radio input "true"
type input "[PERSON_NAME]"
select select
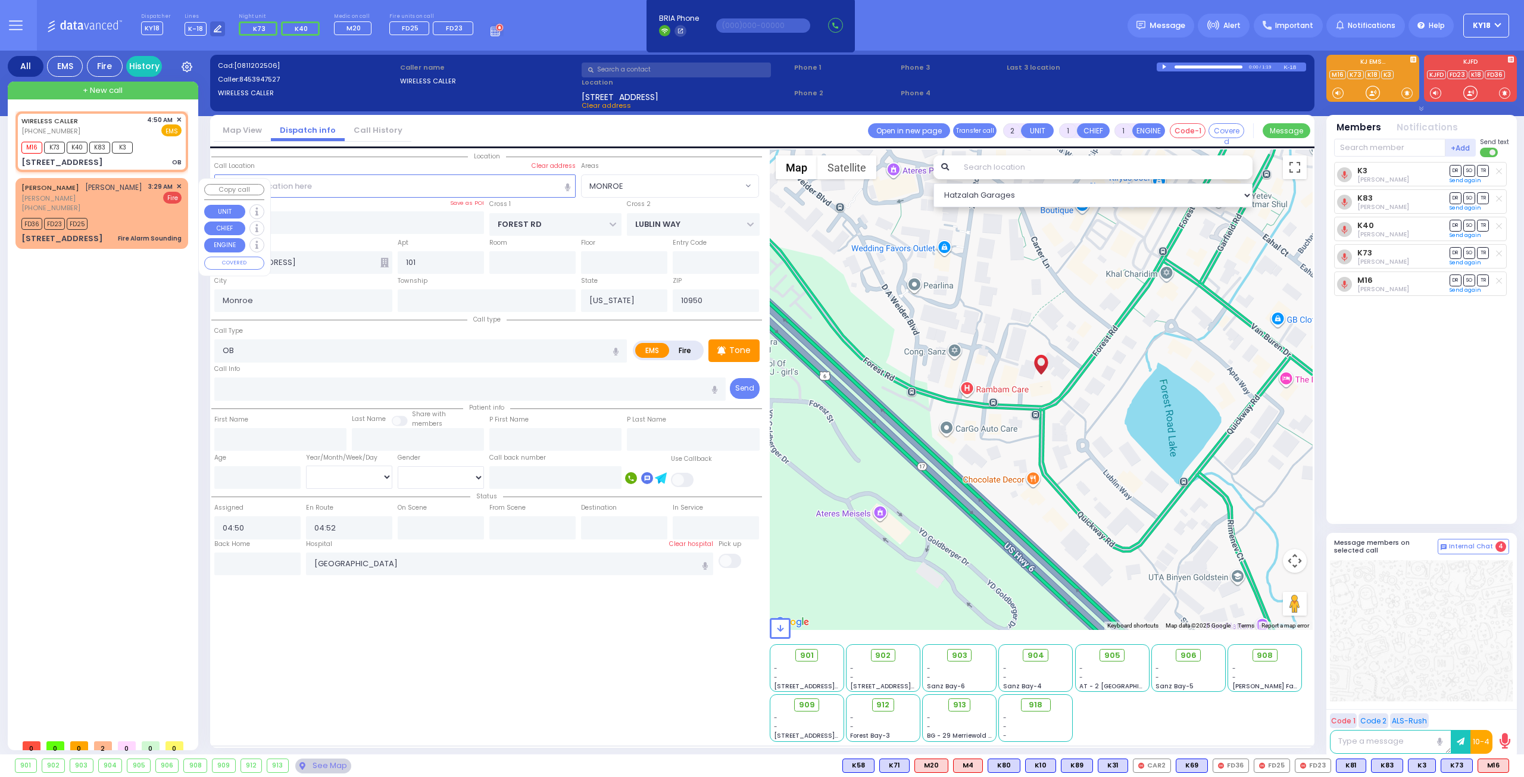
type input "03:29"
type input "03:30"
select select "Hatzalah Garages"
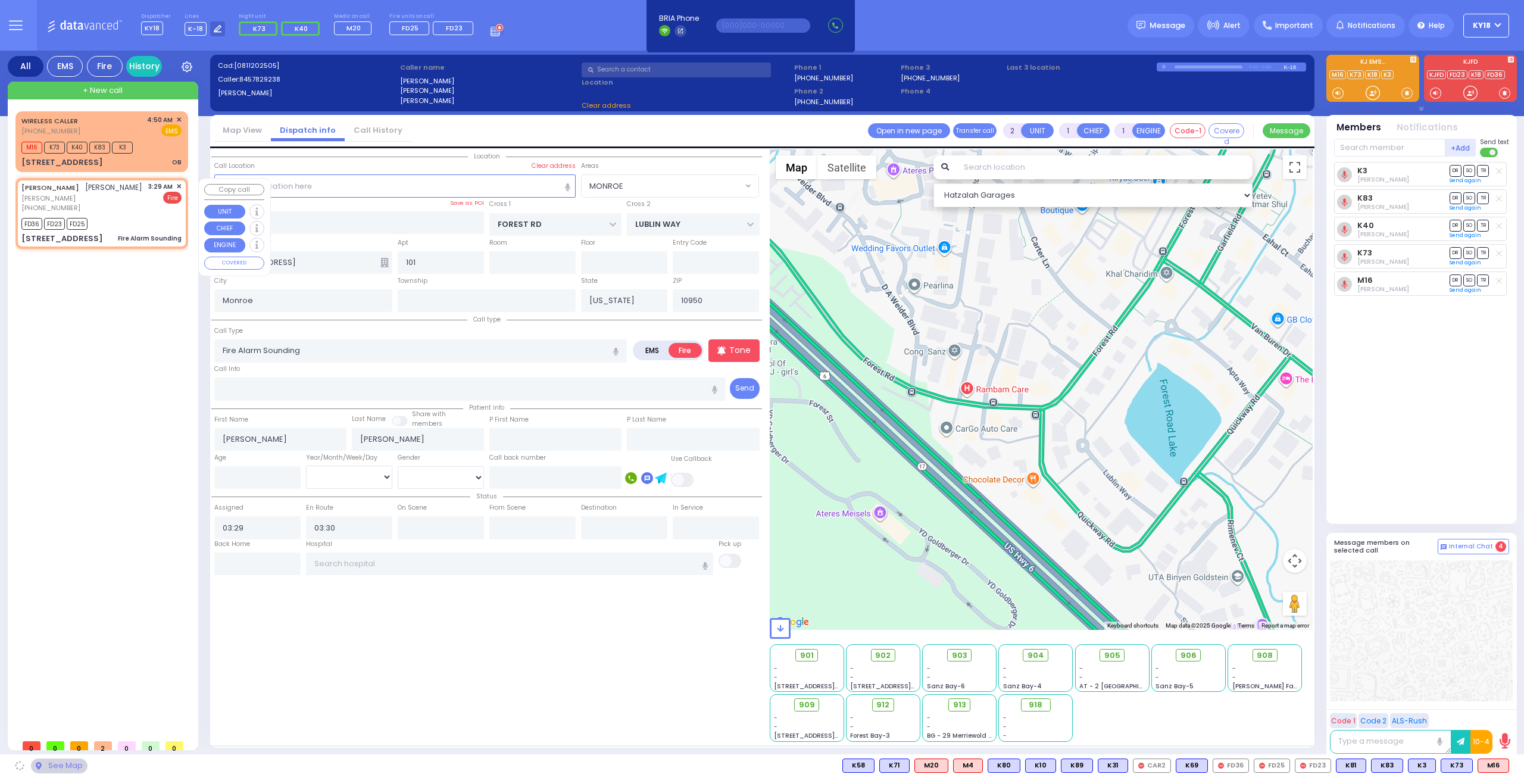
type input "[PERSON_NAME] BLVD"
type input "SCHUNNEMUNK RD"
type input "[STREET_ADDRESS]"
type input "102"
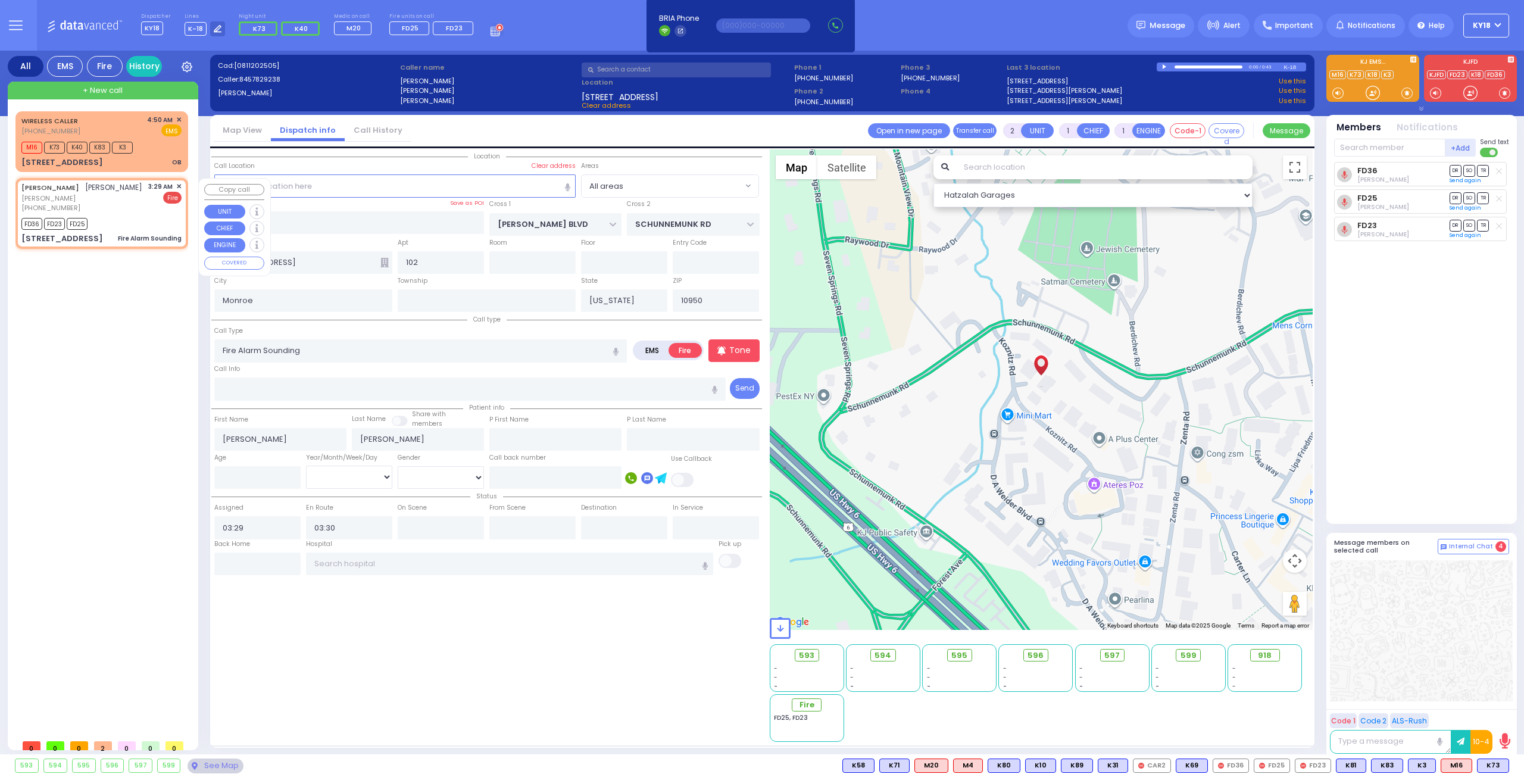
click at [177, 186] on span "✕" at bounding box center [178, 187] width 5 height 10
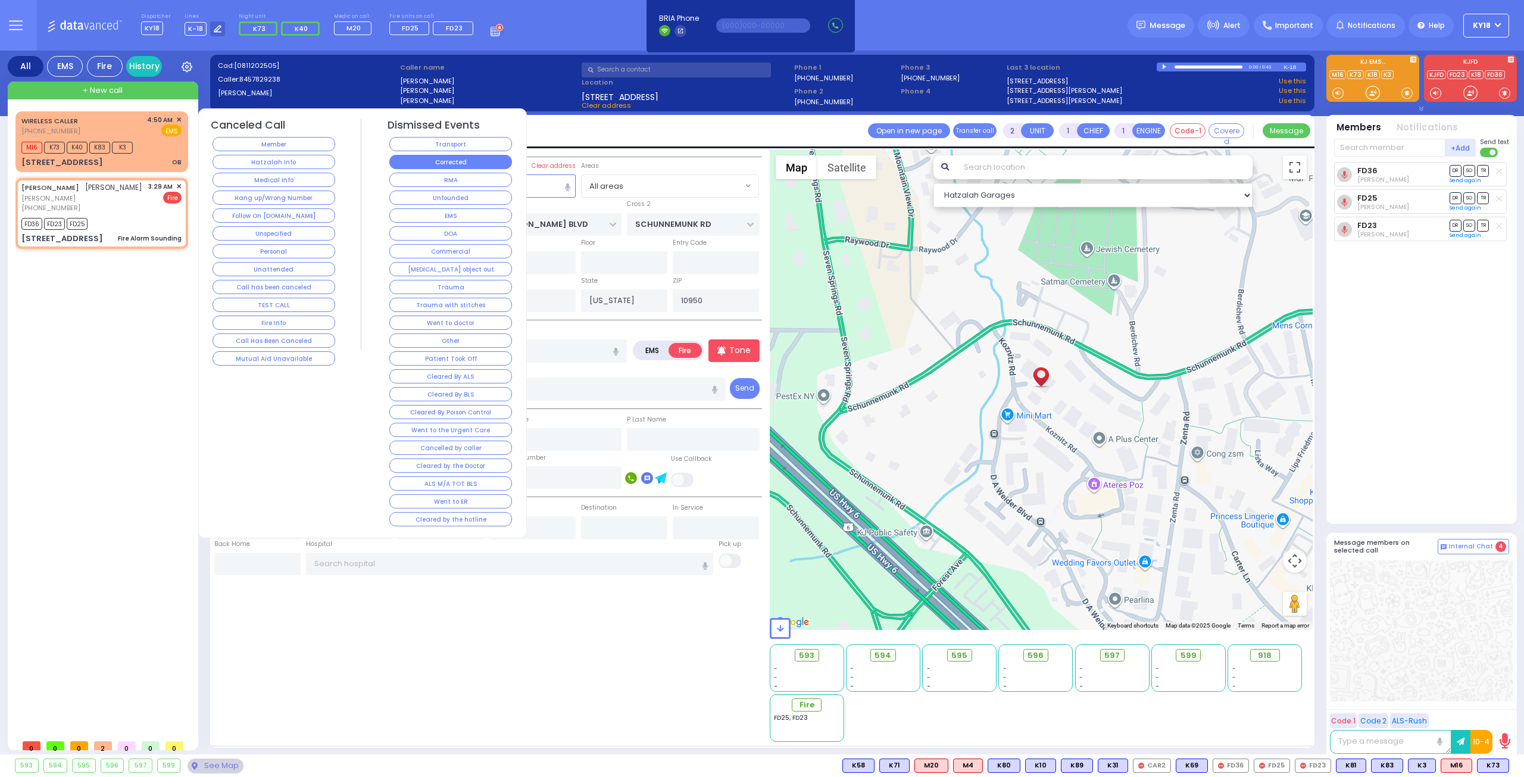
click at [443, 165] on button "Corrected" at bounding box center [450, 162] width 123 height 14
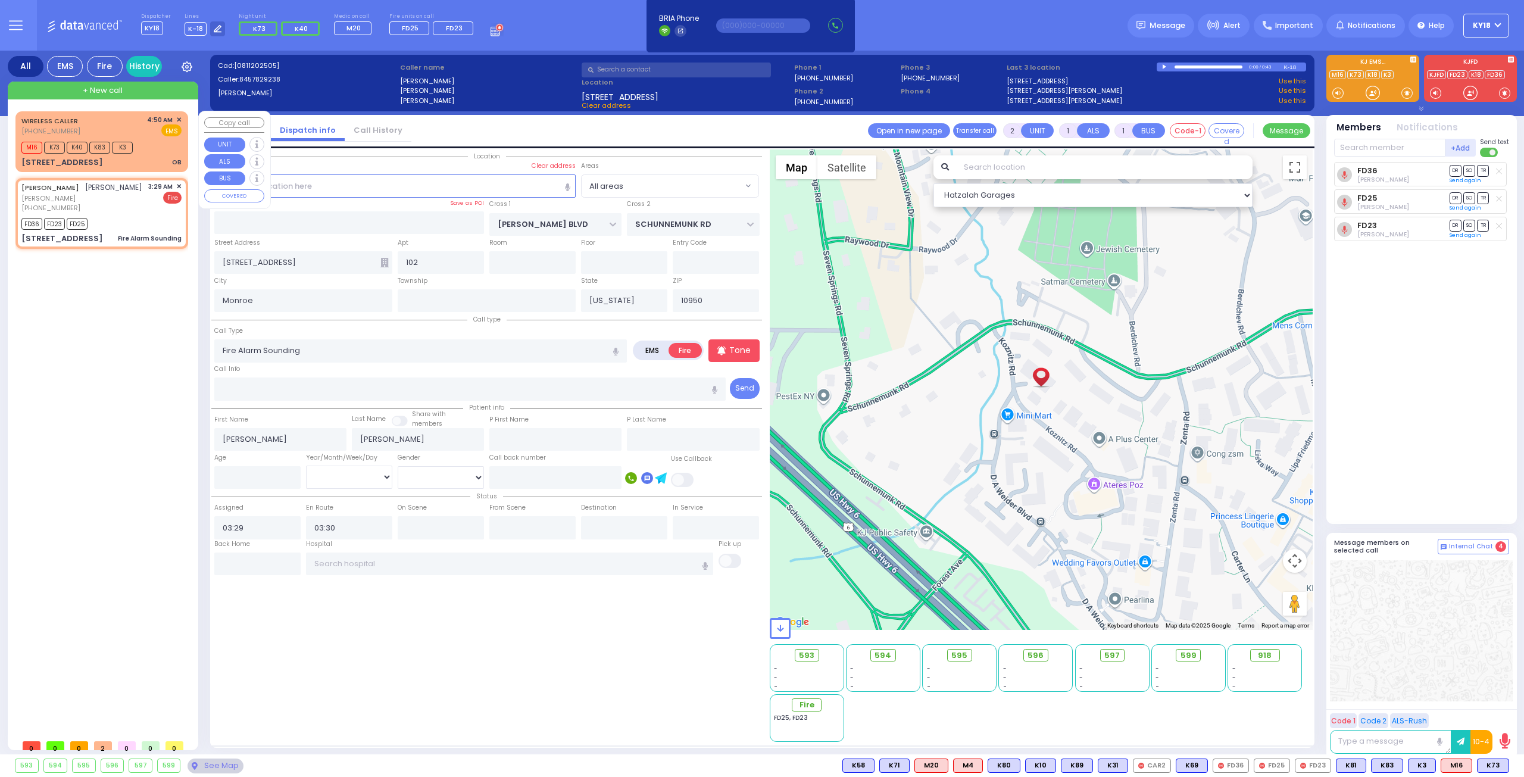
select select
radio input "true"
select select
click at [172, 161] on div "[STREET_ADDRESS] OB" at bounding box center [101, 163] width 160 height 12
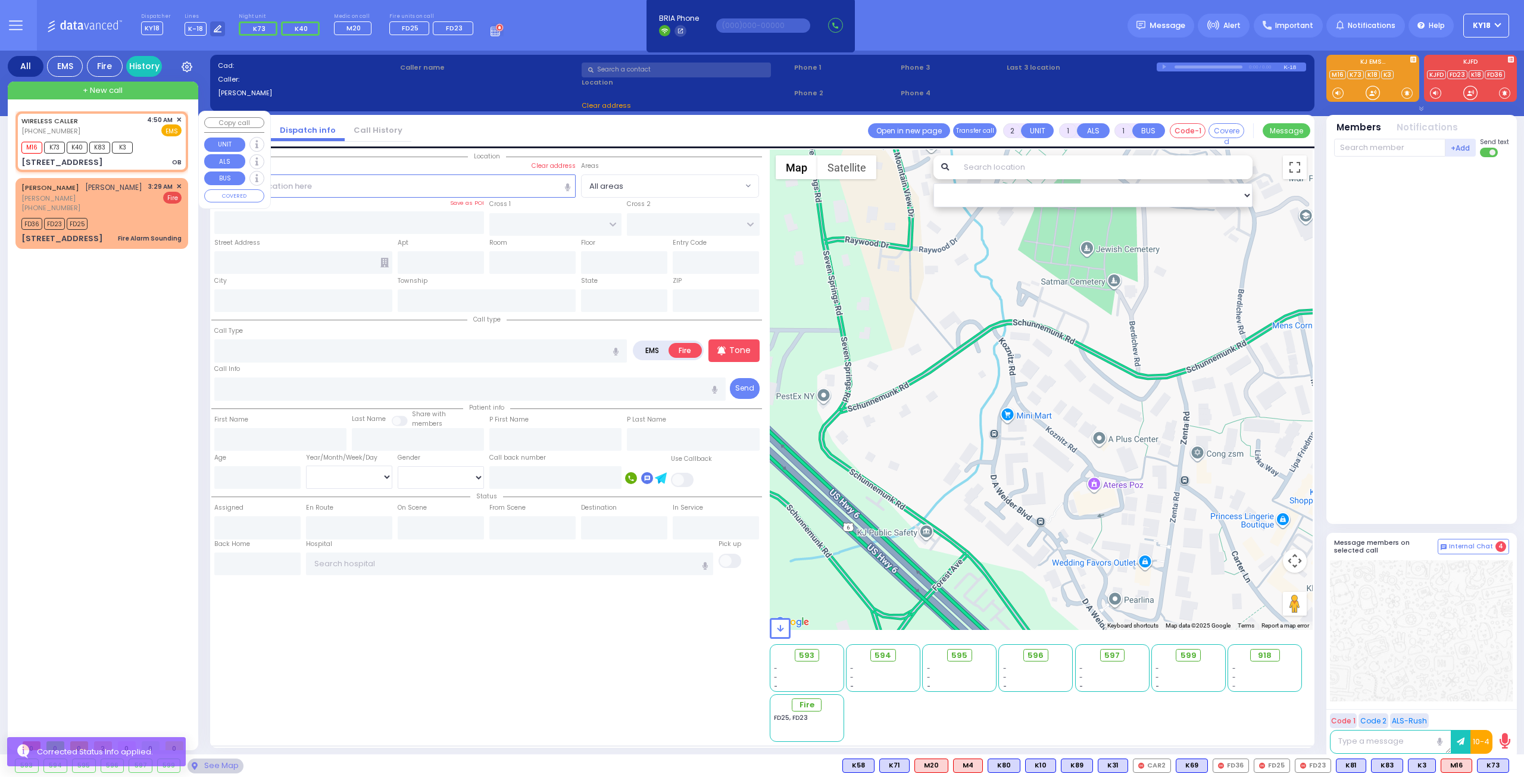
select select
type input "OB"
radio input "true"
select select
type input "04:50"
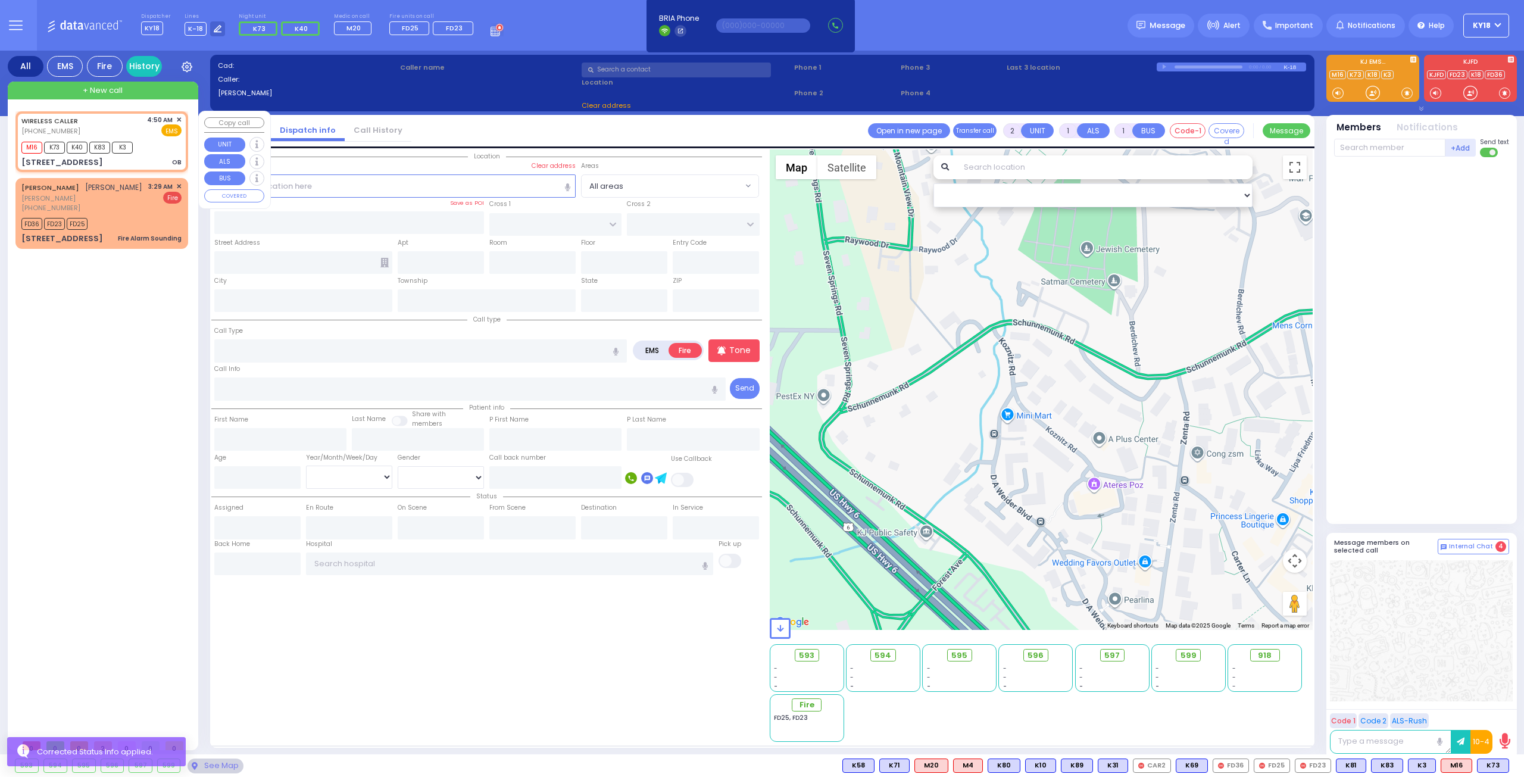
type input "04:52"
type input "[GEOGRAPHIC_DATA]"
select select "Hatzalah Garages"
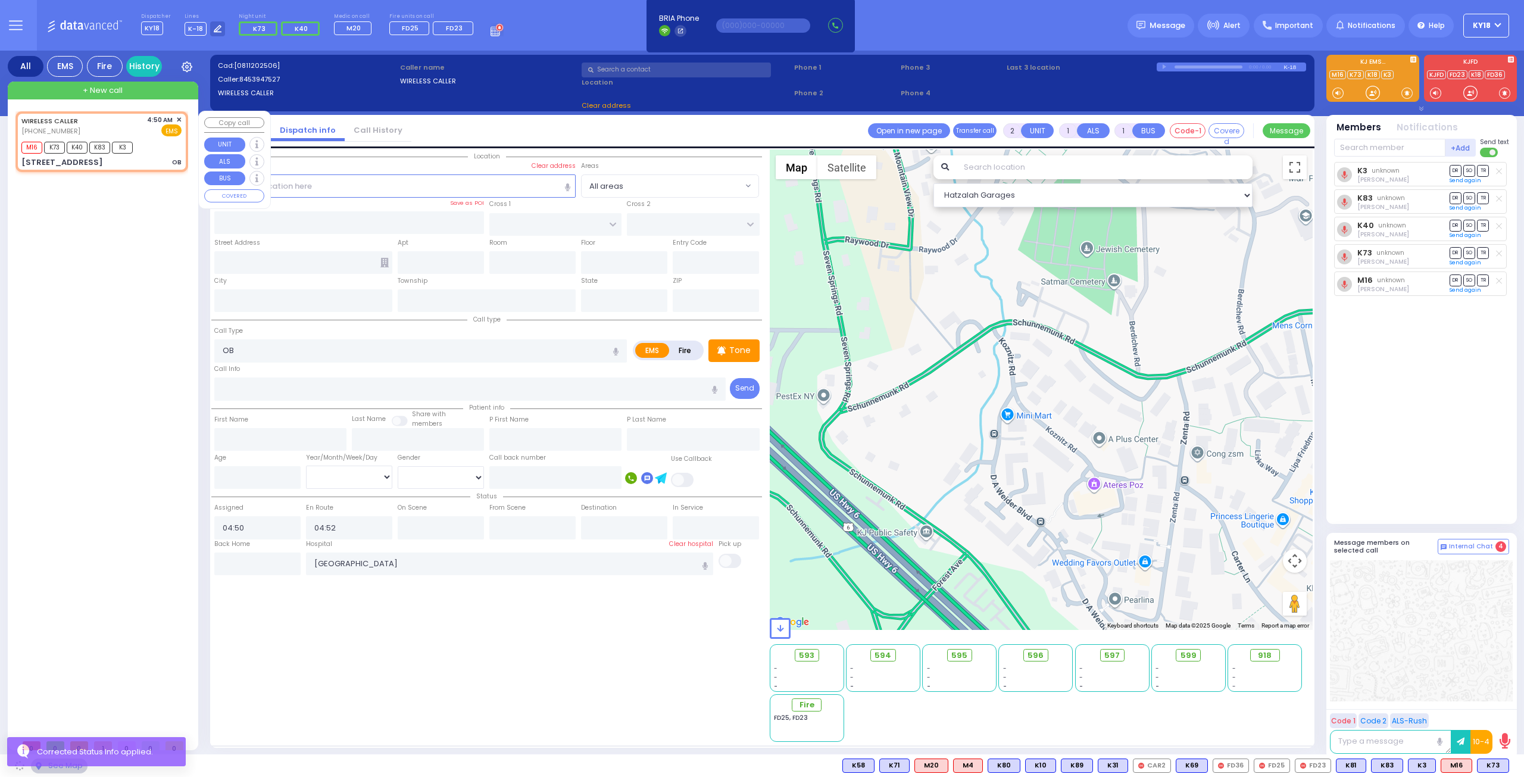
type input "FOREST RD"
type input "LUBLIN WAY"
type input "[STREET_ADDRESS]"
type input "101"
type input "Monroe"
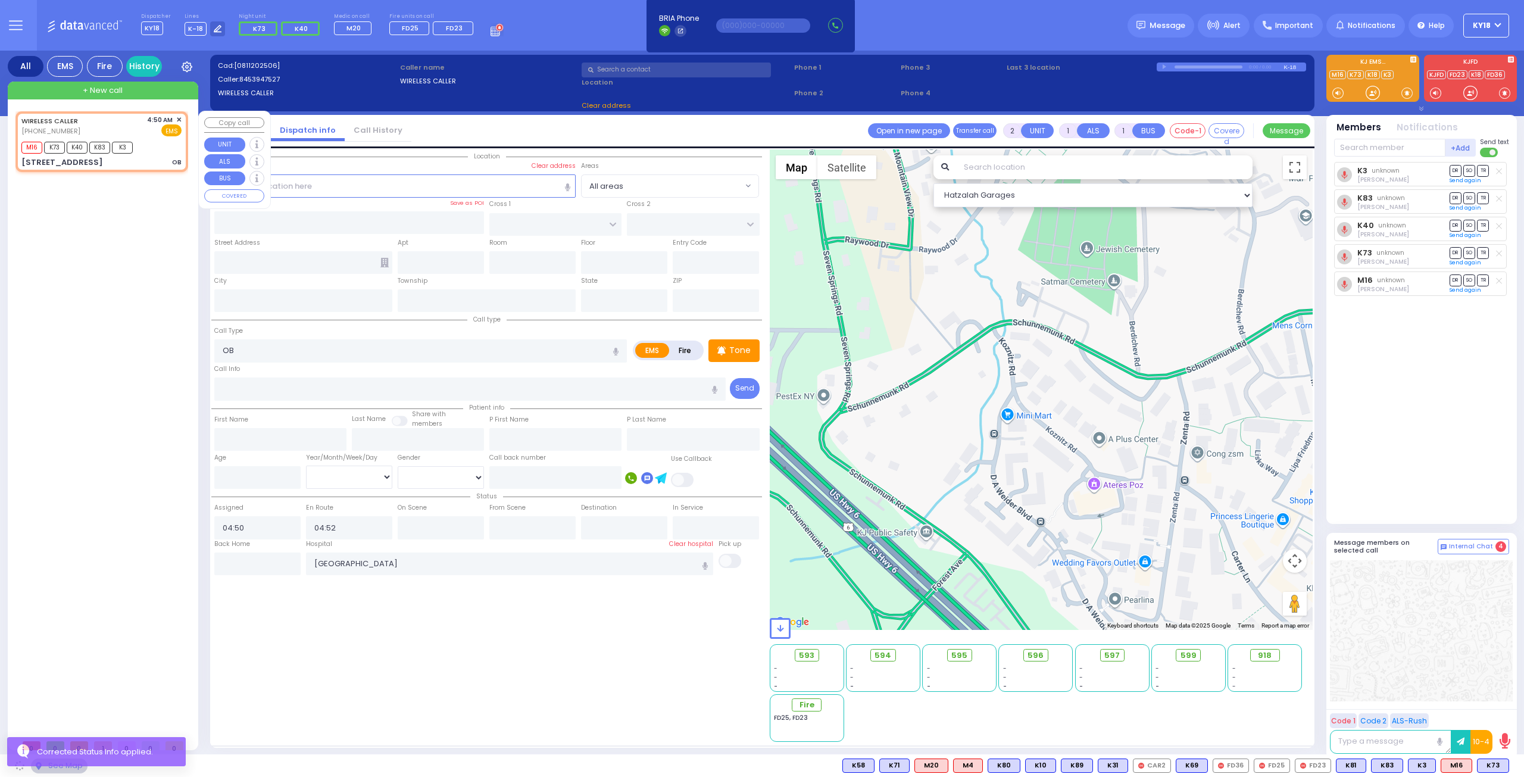
type input "[US_STATE]"
type input "10950"
select select "MONROE"
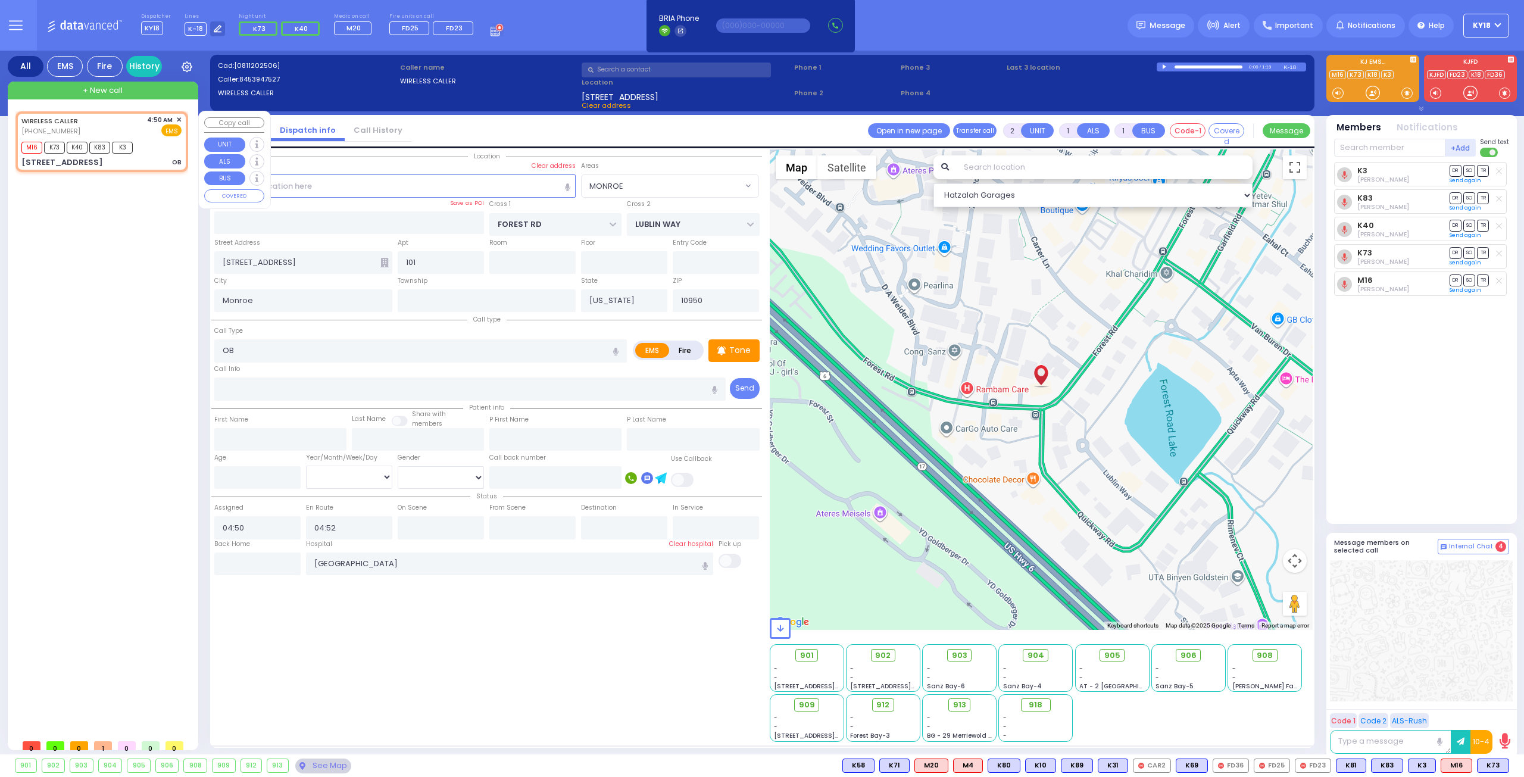
click at [161, 147] on div "M16 K73 K40 K83 K3" at bounding box center [101, 146] width 160 height 15
select select
radio input "true"
select select
select select "Hatzalah Garages"
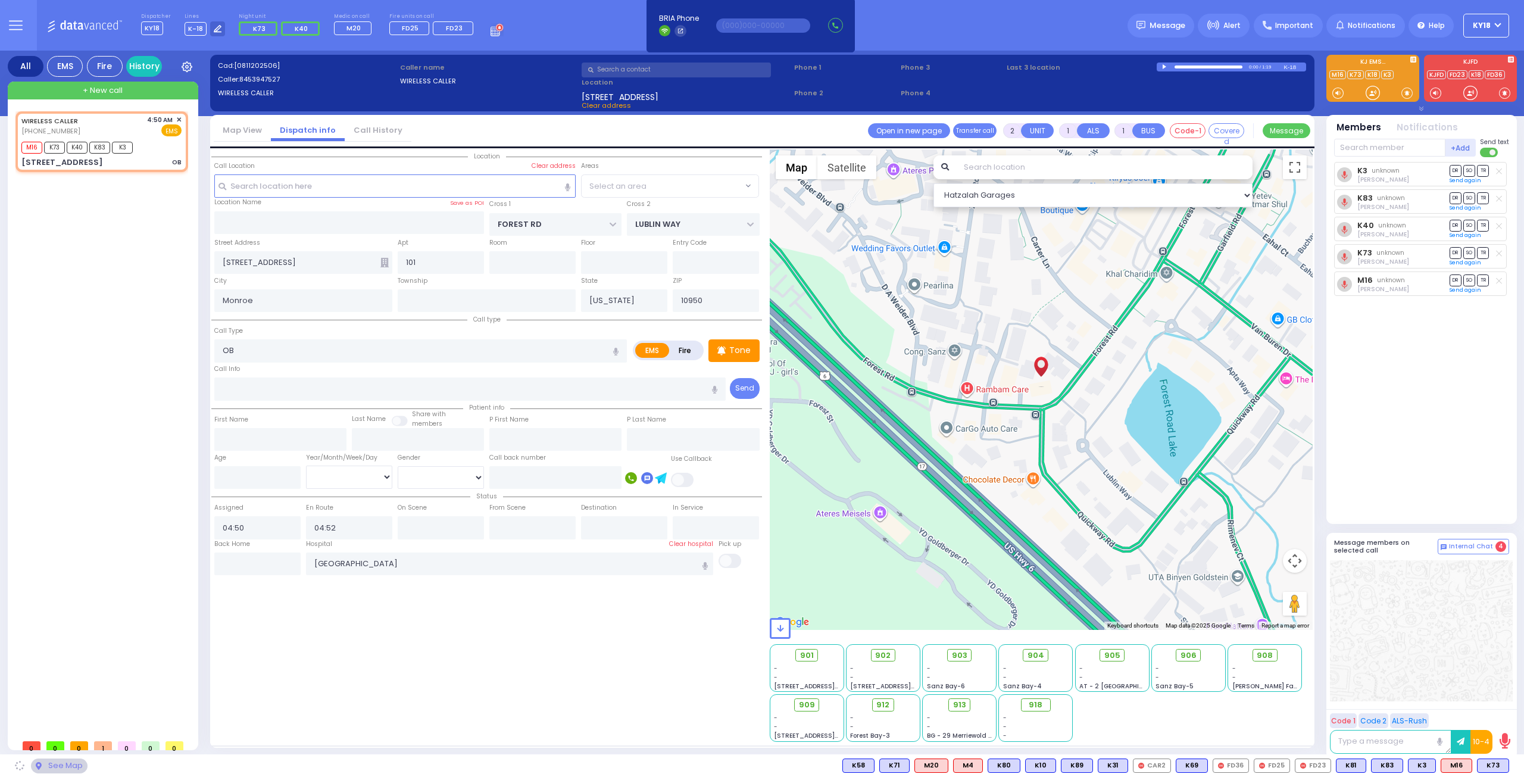
select select "MONROE"
click at [886, 705] on span "912" at bounding box center [887, 705] width 13 height 12
select select
radio input "true"
select select
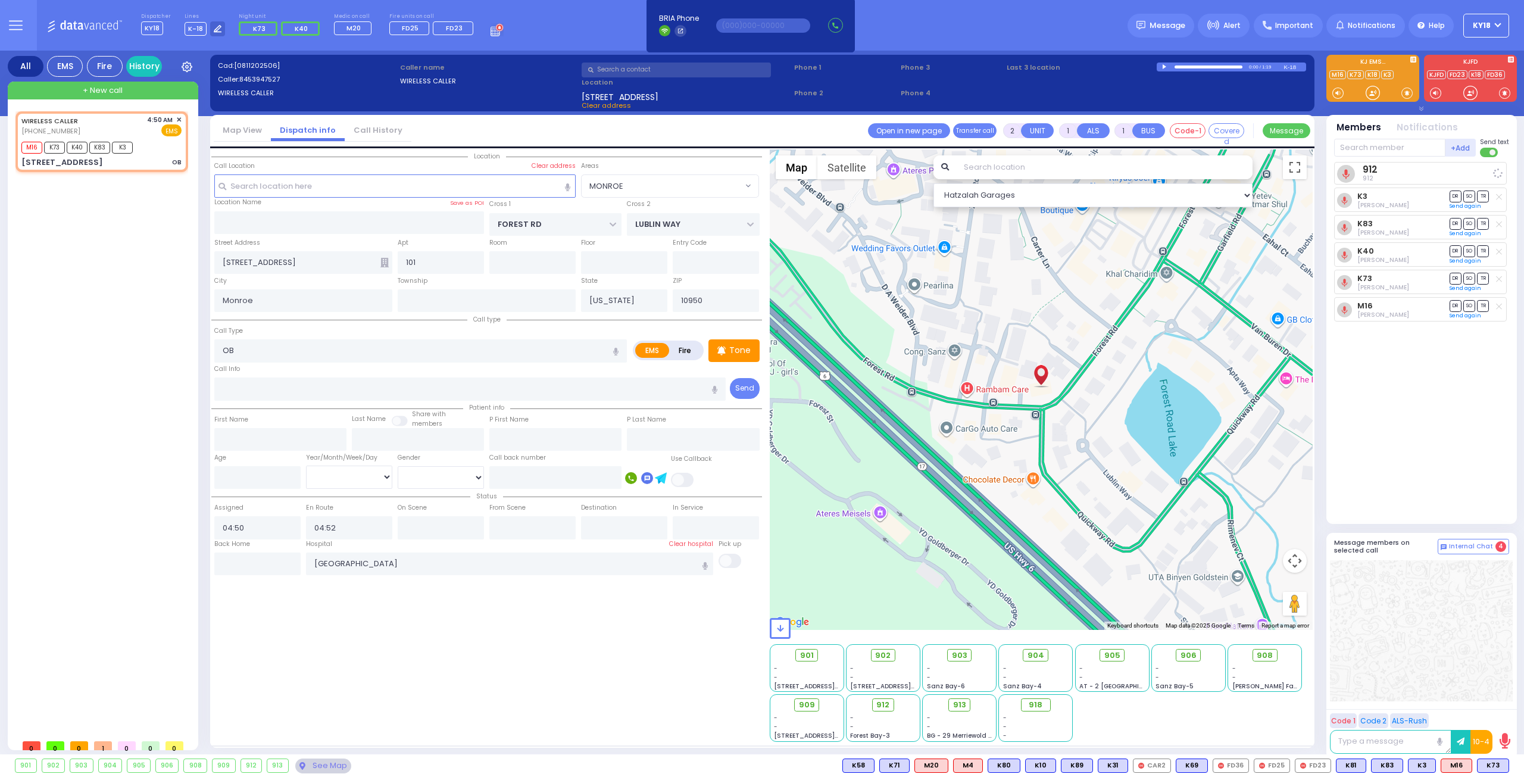
select select "Hatzalah Garages"
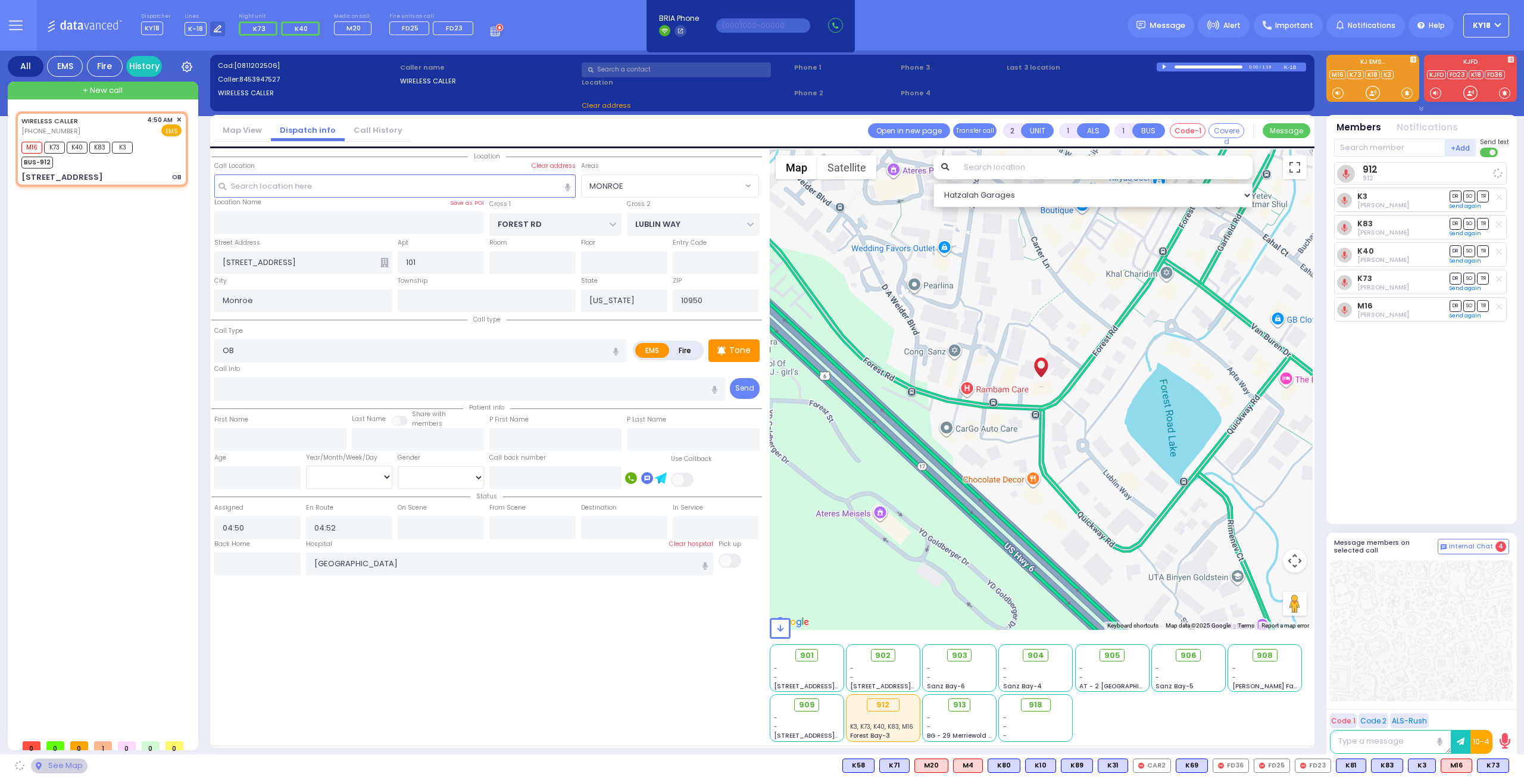
select select "MONROE"
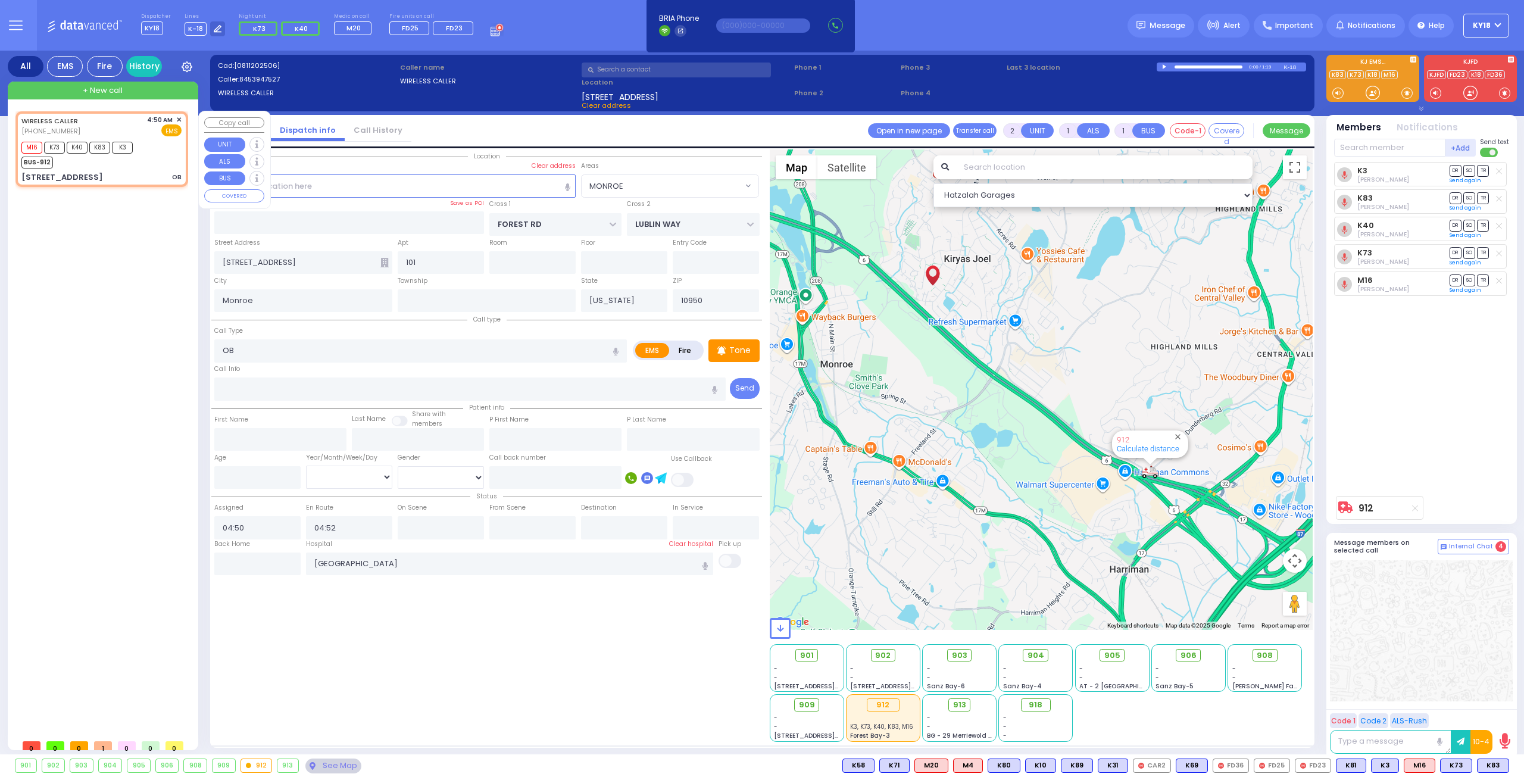
type input "6"
select select
radio input "true"
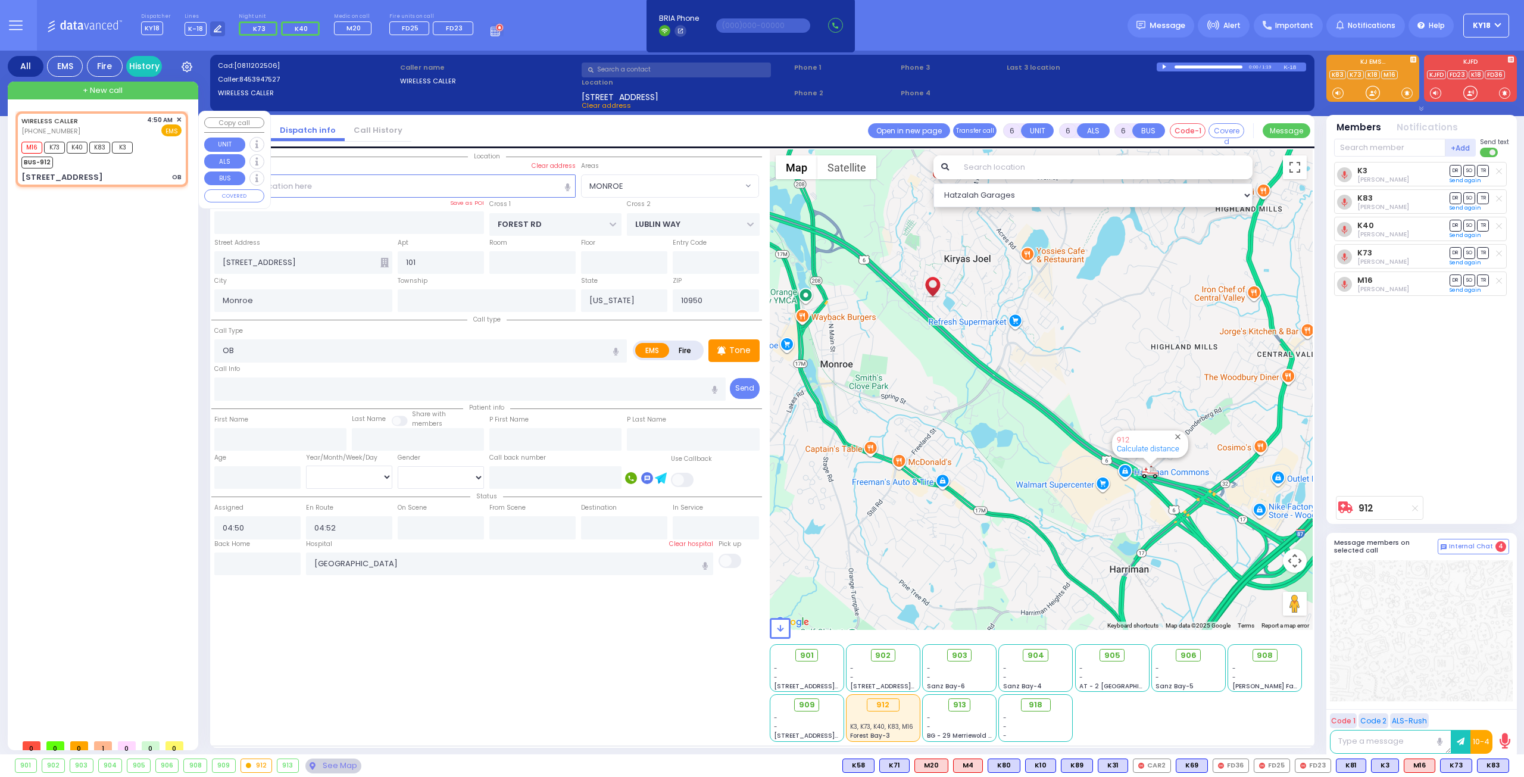
type input "Unknown"
select select "Year"
select select "Hatzalah Garages"
select select "MONROE"
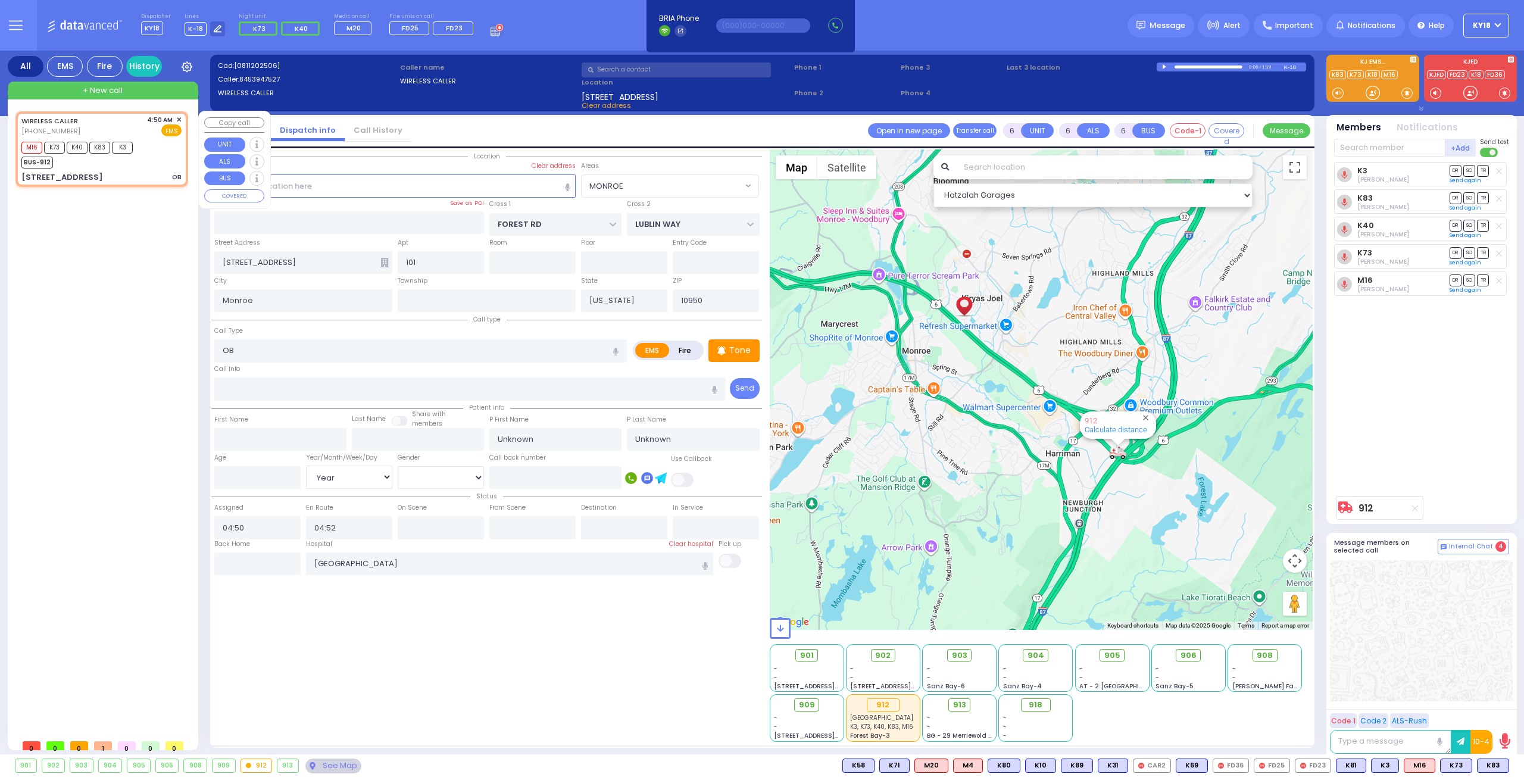
select select
radio input "true"
type input "[PERSON_NAME]"
type input "Jaxobowitz"
type input "23"
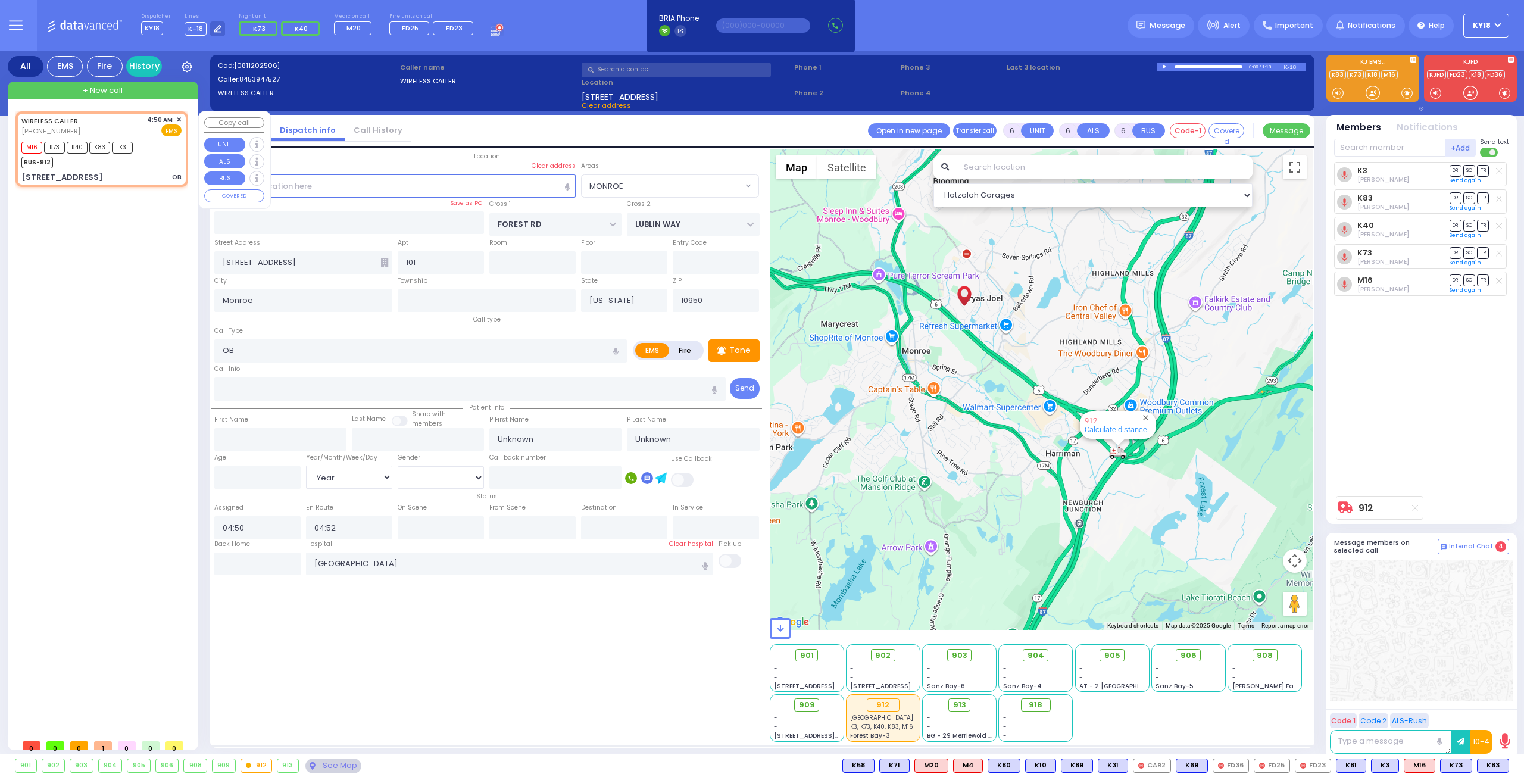
select select "Year"
select select "[DEMOGRAPHIC_DATA]"
select select "Hatzalah Garages"
select select "MONROE"
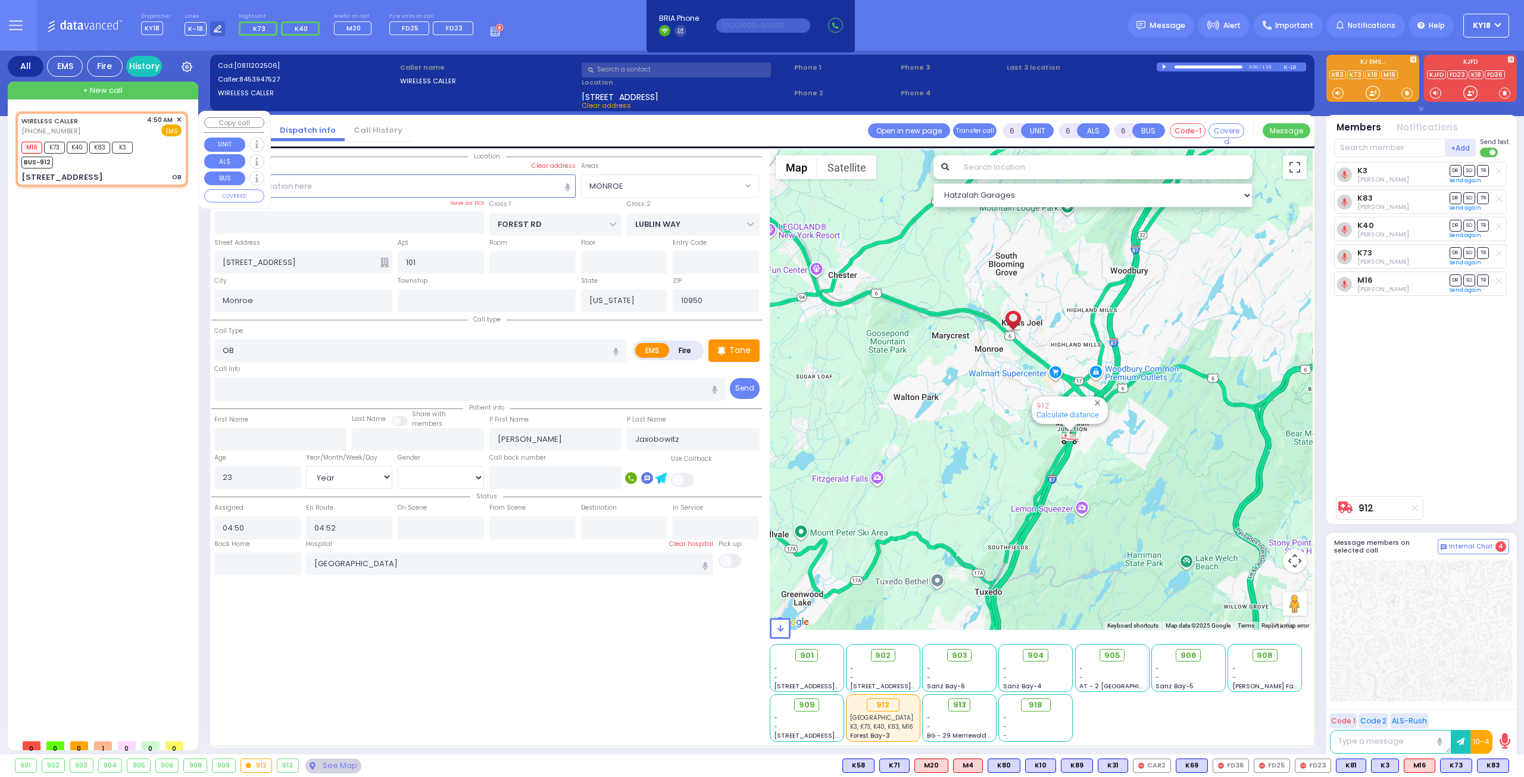
select select
radio input "true"
select select "Year"
select select "[DEMOGRAPHIC_DATA]"
select select "Hatzalah Garages"
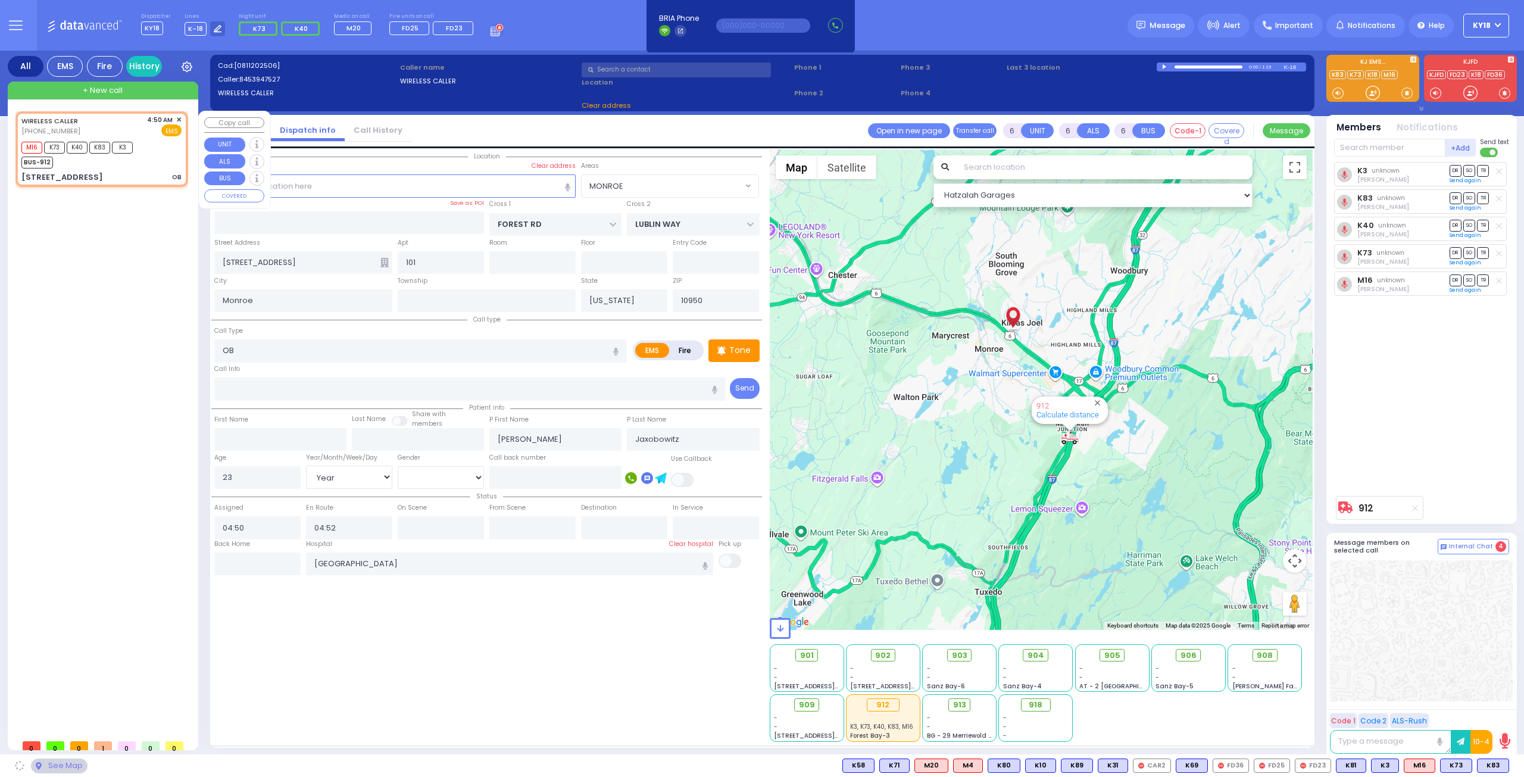
select select "MONROE"
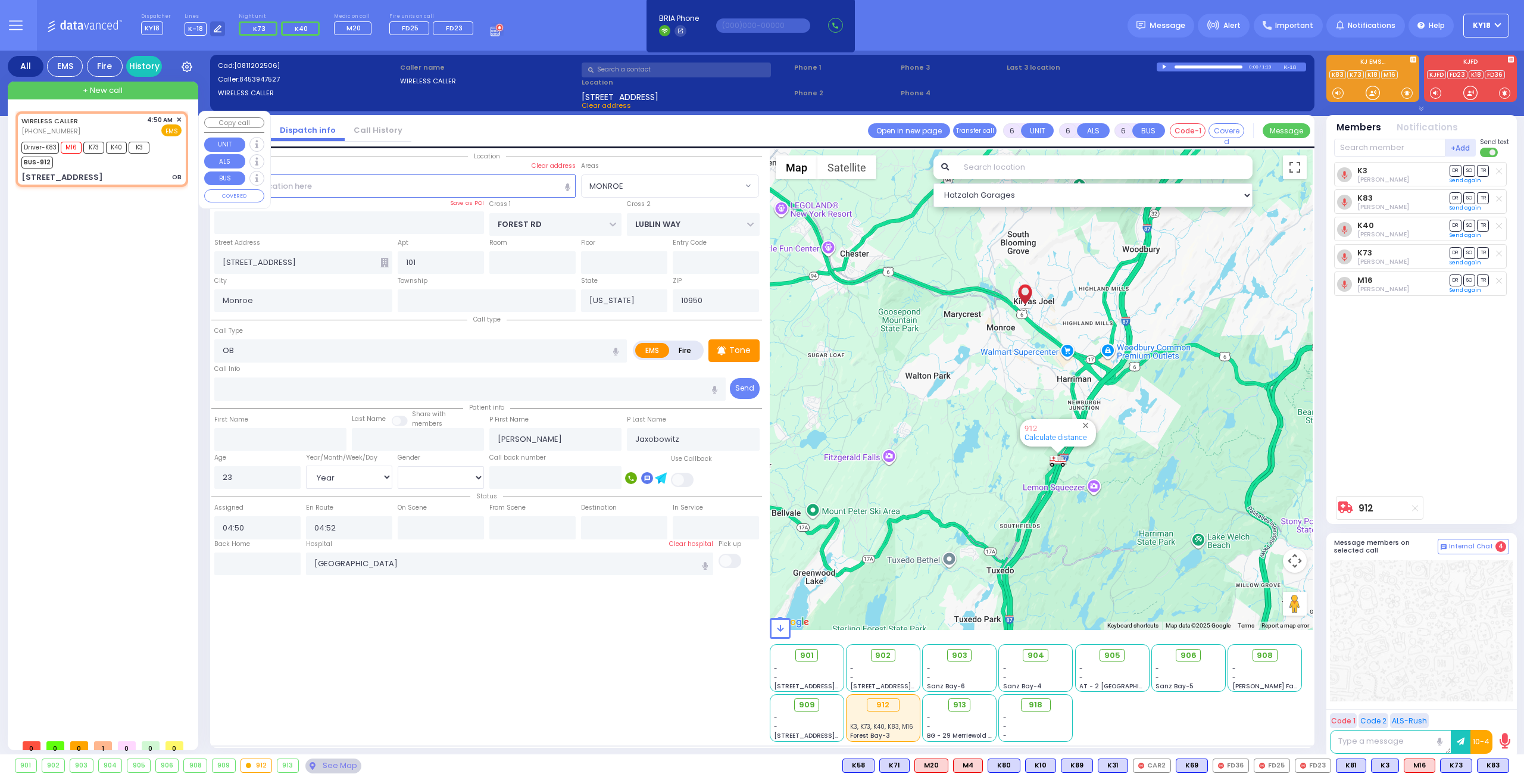
select select
radio input "true"
select select "Year"
select select "[DEMOGRAPHIC_DATA]"
select select "Hatzalah Garages"
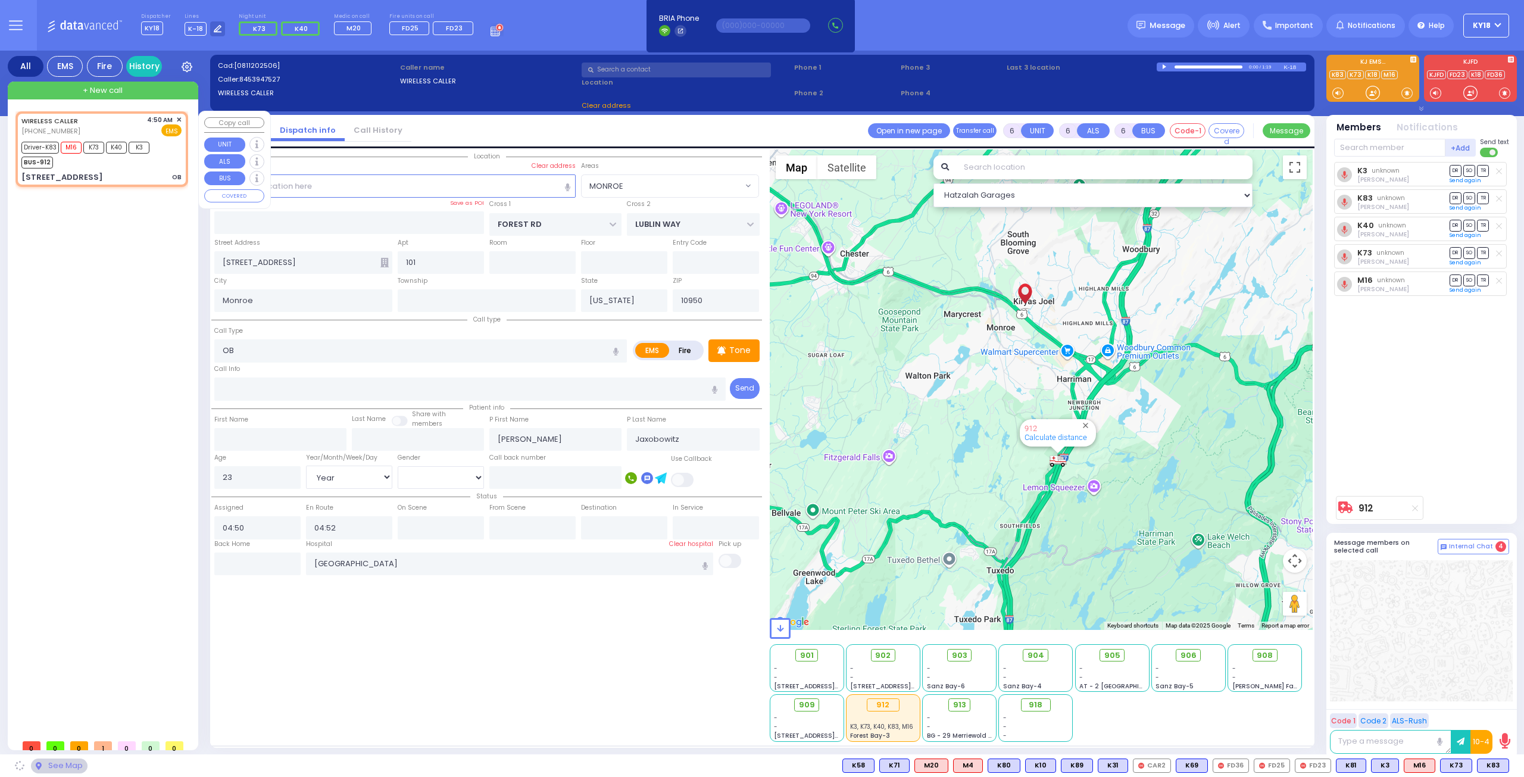
select select "MONROE"
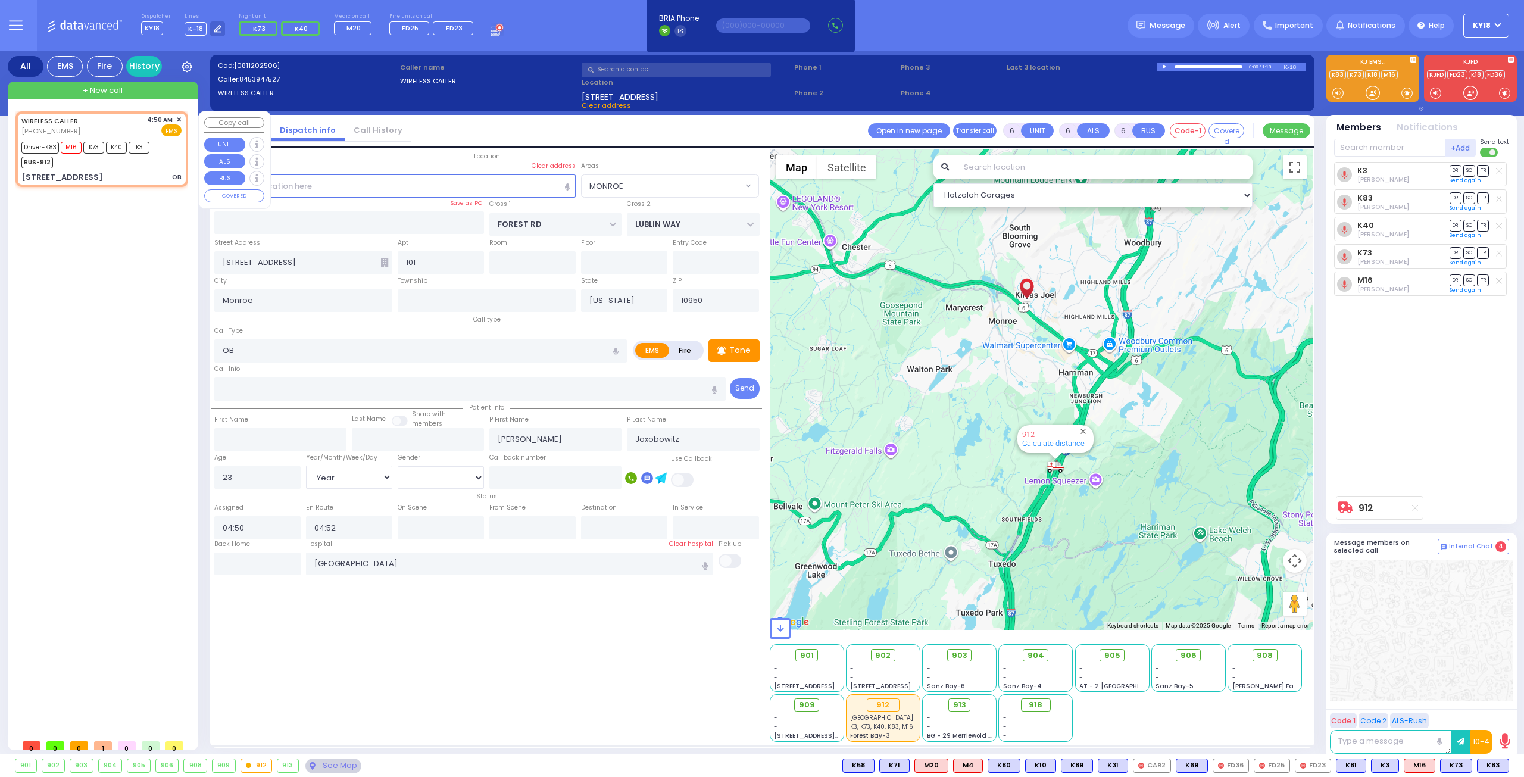
select select
radio input "true"
type input "[PERSON_NAME]"
select select "Year"
select select "[DEMOGRAPHIC_DATA]"
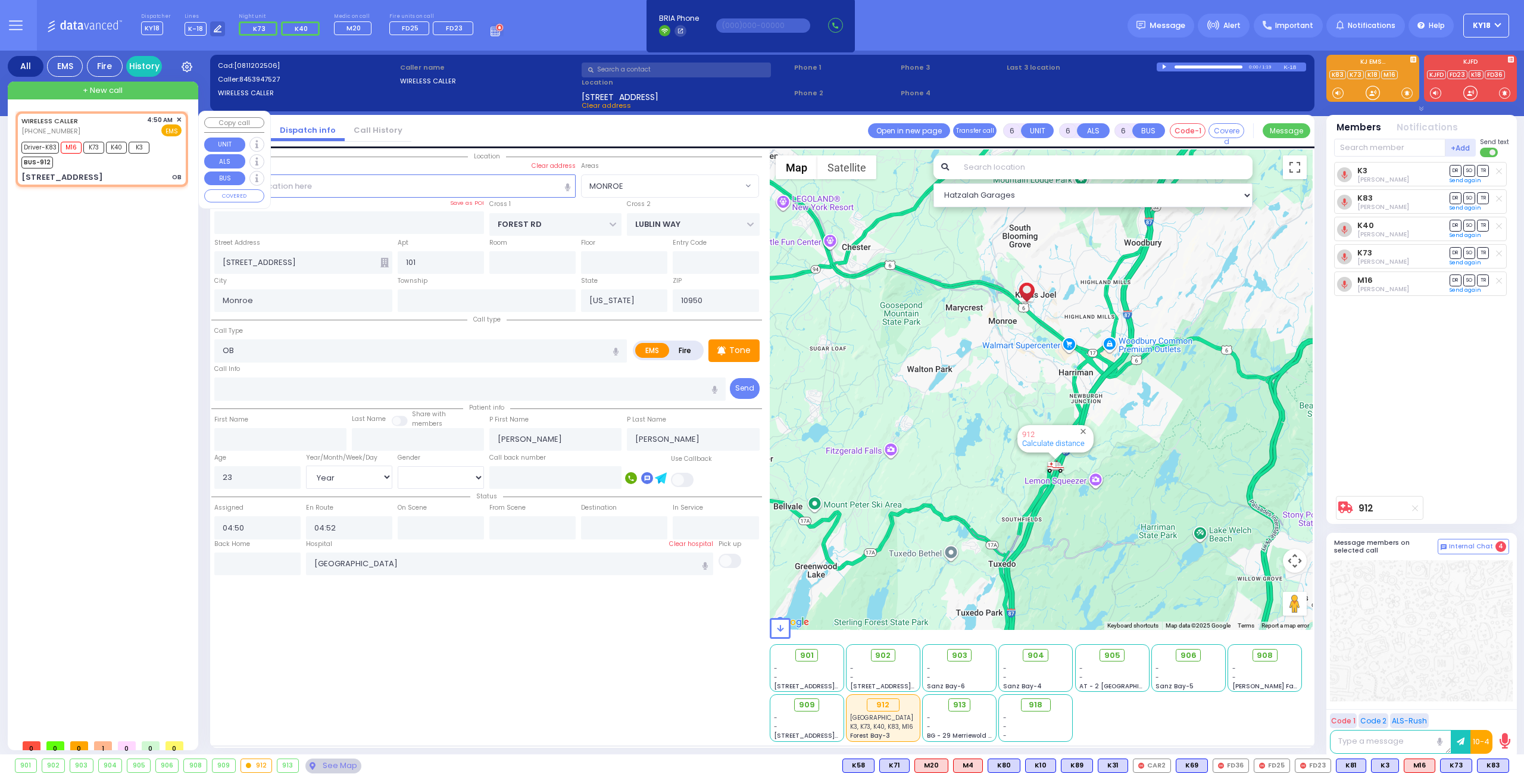
select select "Hatzalah Garages"
select select "MONROE"
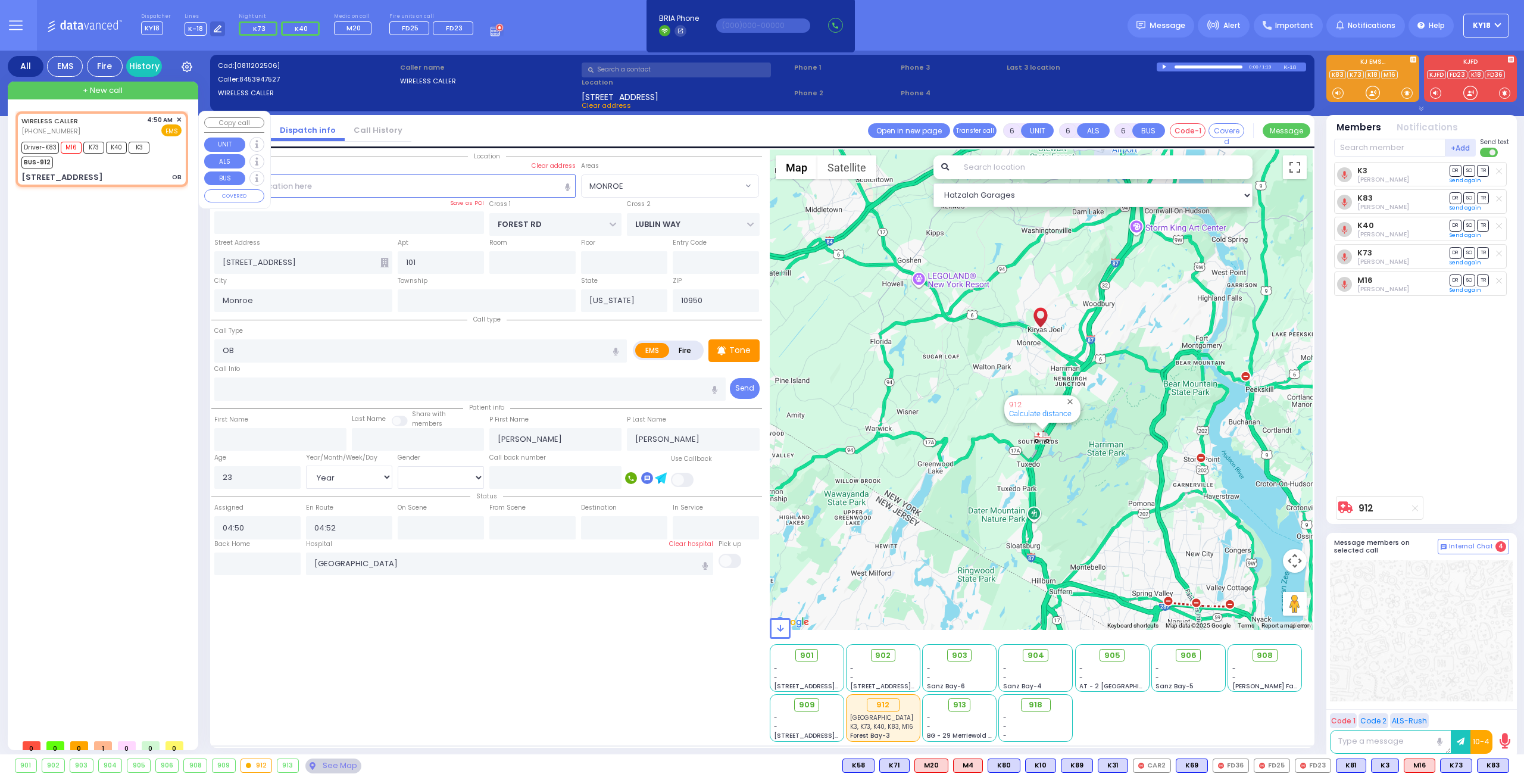
select select
radio input "true"
select select "Year"
select select "[DEMOGRAPHIC_DATA]"
select select "Hatzalah Garages"
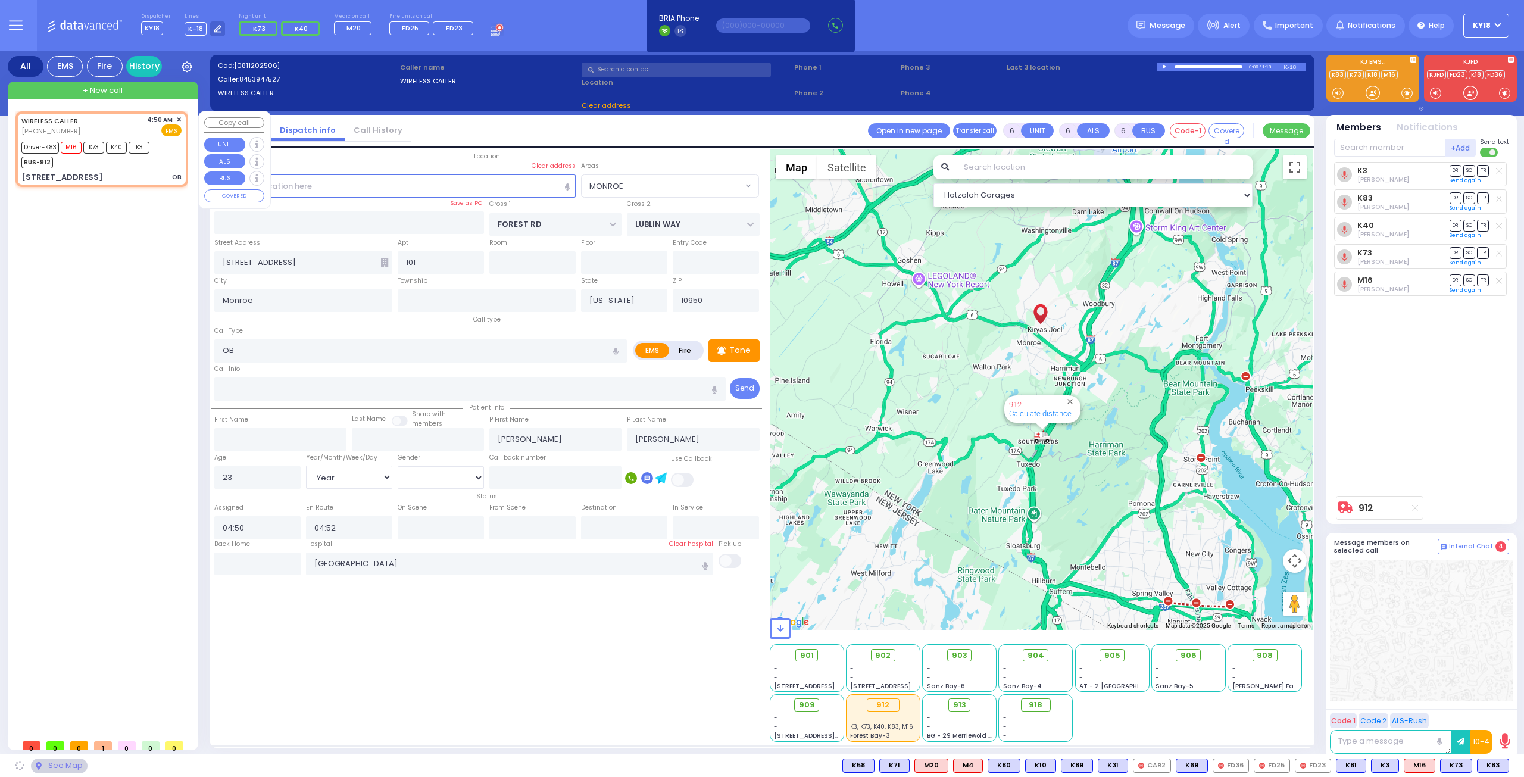
select select "MONROE"
